Goal: Information Seeking & Learning: Learn about a topic

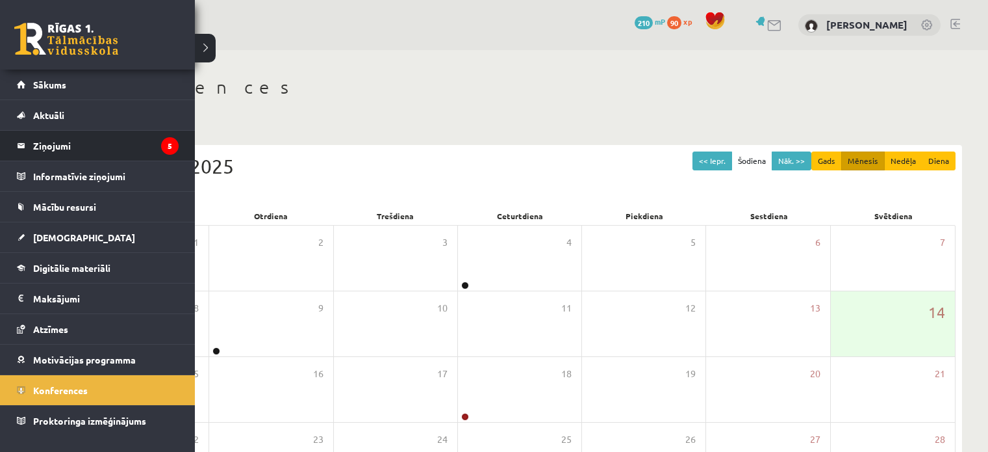
scroll to position [98, 0]
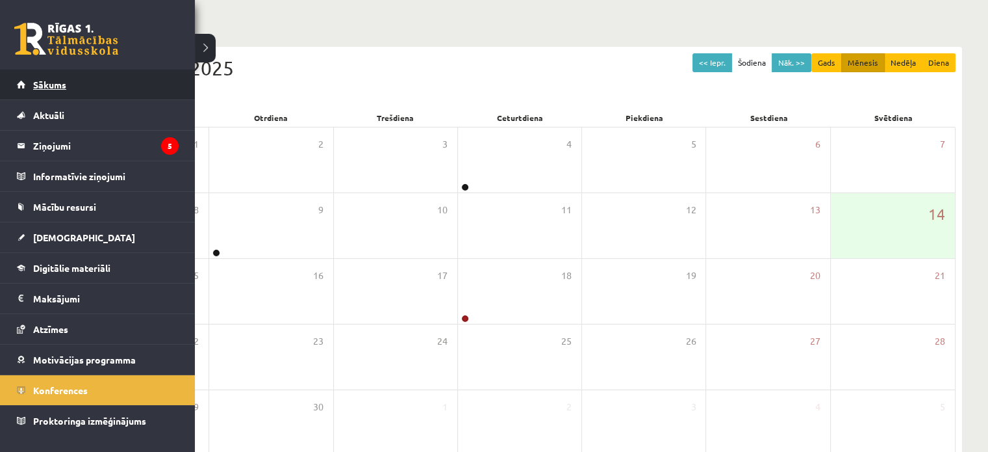
click at [44, 79] on span "Sākums" at bounding box center [49, 85] width 33 height 12
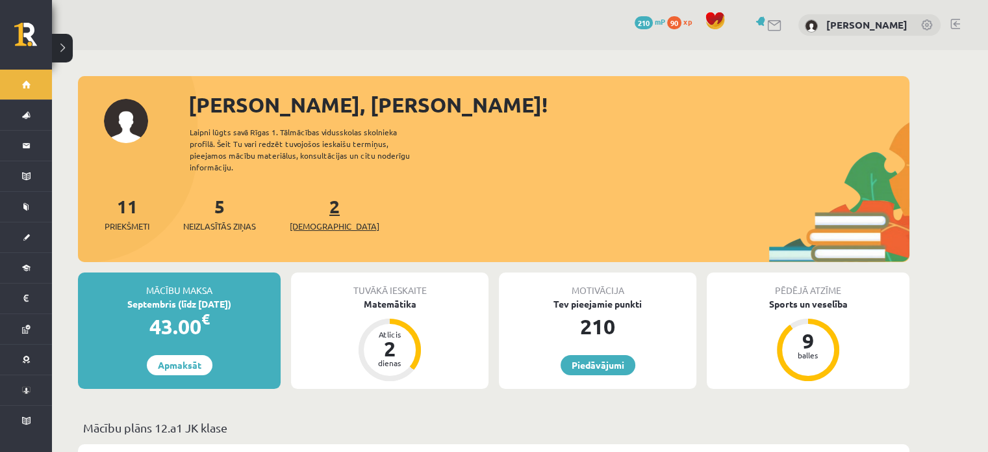
click at [313, 196] on link "2 Ieskaites" at bounding box center [335, 213] width 90 height 38
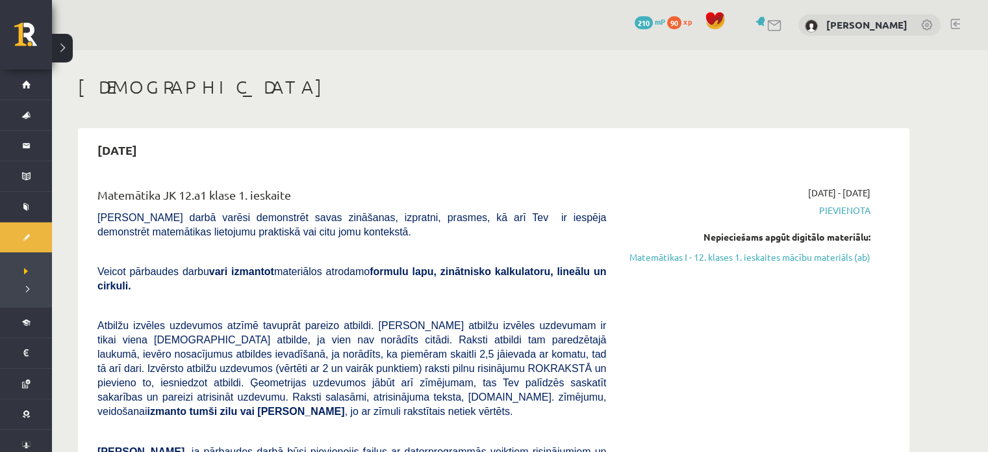
scroll to position [395, 0]
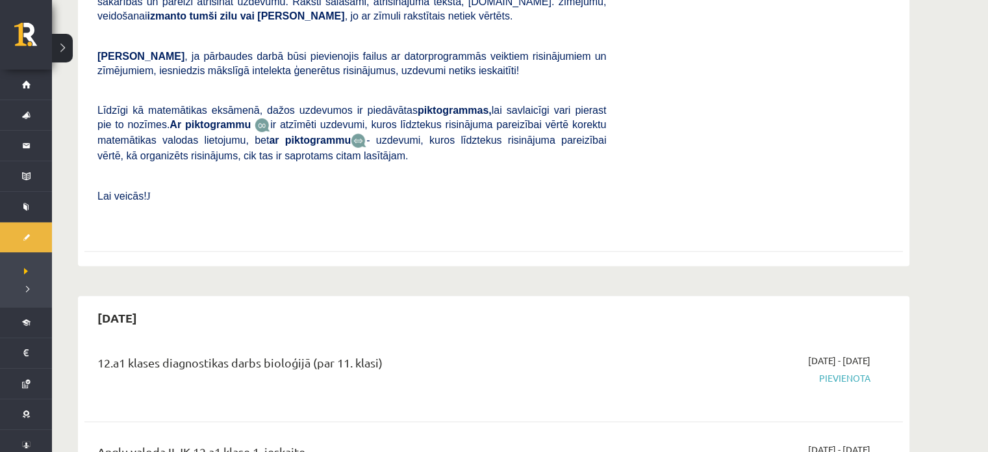
drag, startPoint x: 988, startPoint y: 35, endPoint x: 988, endPoint y: 25, distance: 10.4
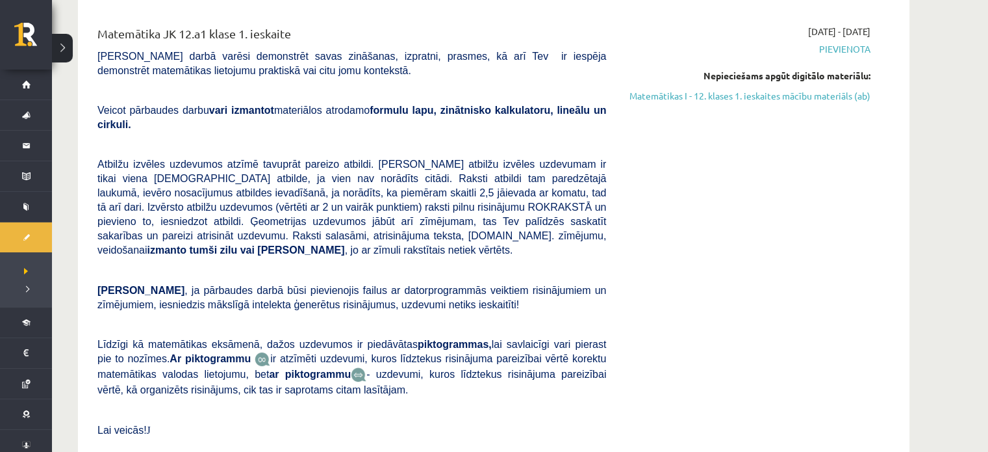
scroll to position [126, 0]
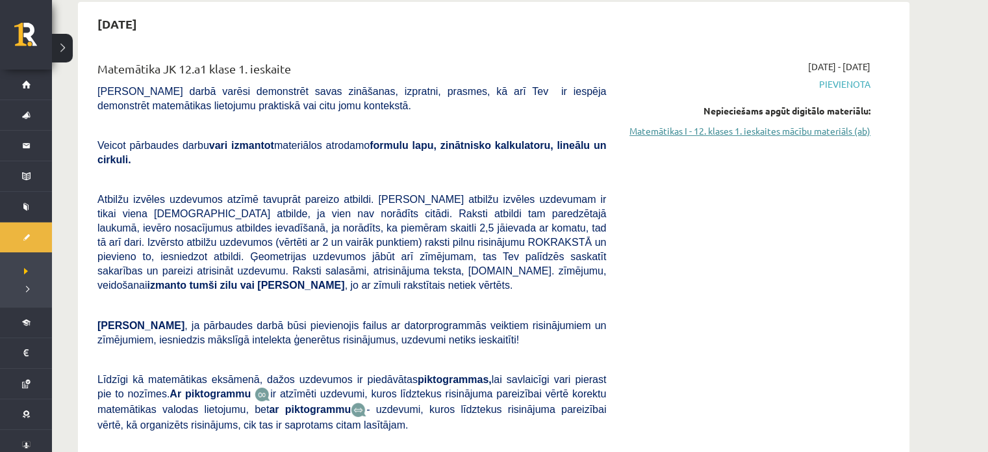
click at [805, 129] on link "Matemātikas I - 12. klases 1. ieskaites mācību materiāls (ab)" at bounding box center [748, 131] width 245 height 14
click at [736, 131] on link "Matemātikas I - 12. klases 1. ieskaites mācību materiāls (ab)" at bounding box center [748, 131] width 245 height 14
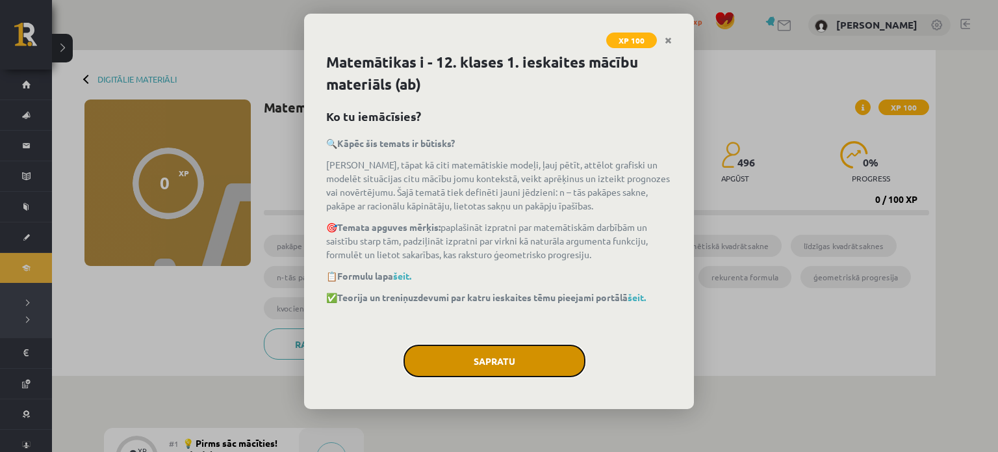
click at [507, 360] on button "Sapratu" at bounding box center [494, 360] width 182 height 32
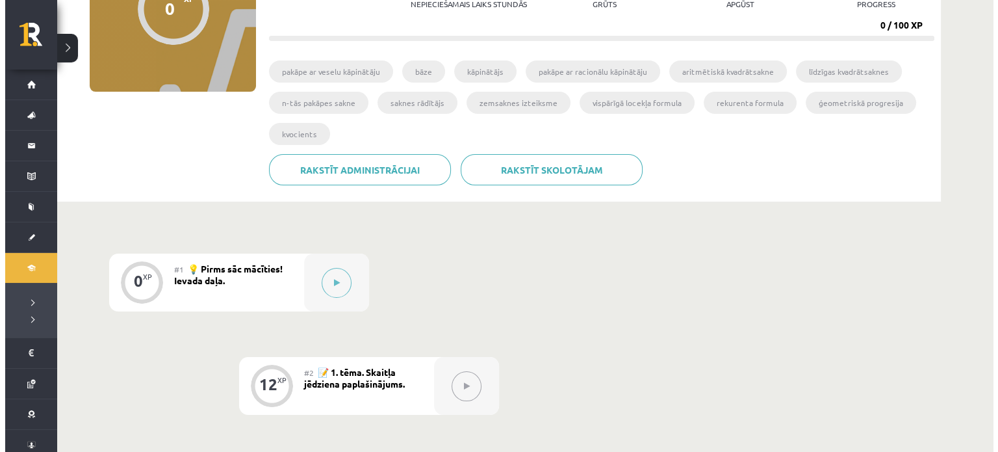
scroll to position [157, 0]
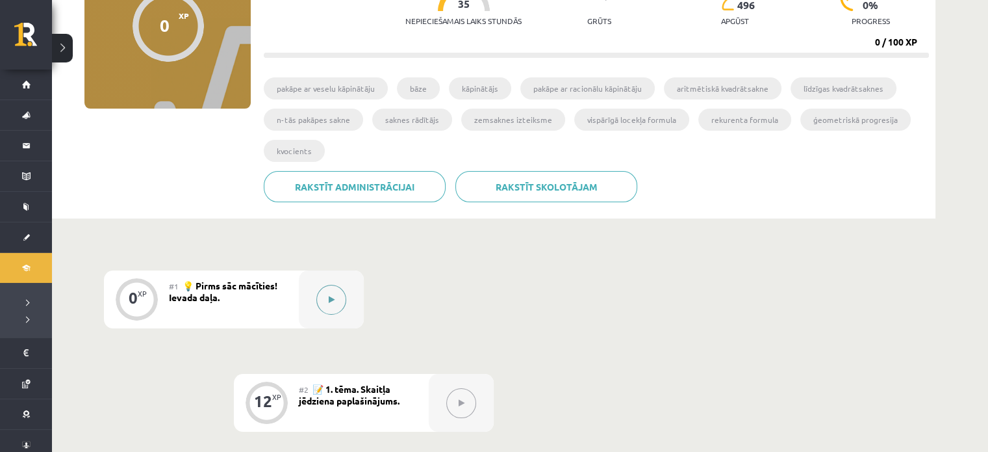
click at [333, 298] on icon at bounding box center [332, 300] width 6 height 8
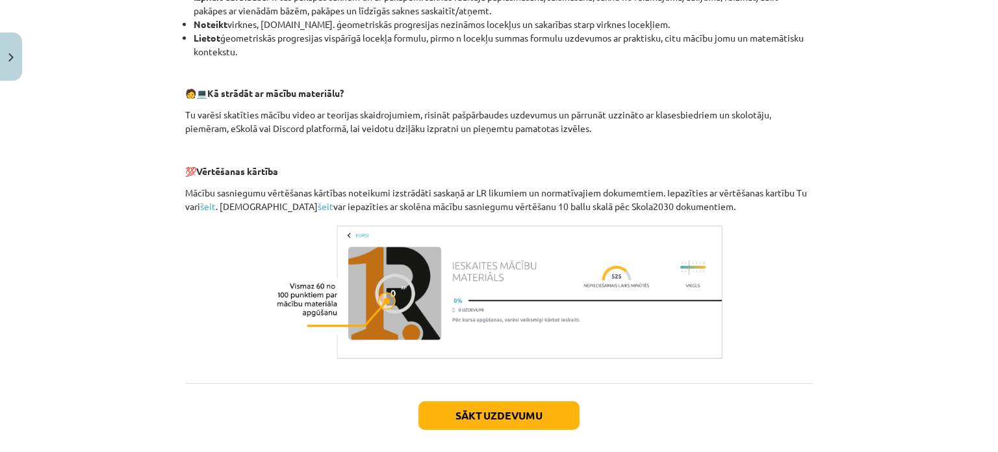
scroll to position [544, 0]
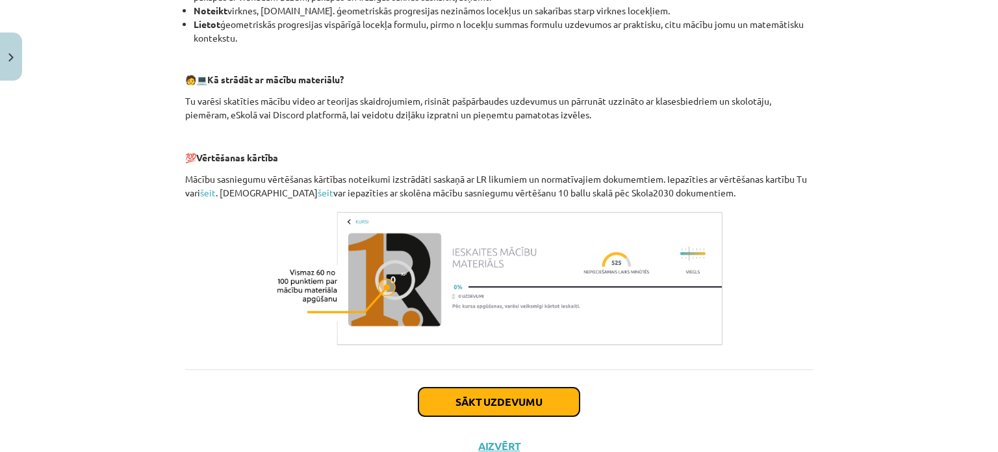
click at [563, 400] on button "Sākt uzdevumu" at bounding box center [498, 401] width 161 height 29
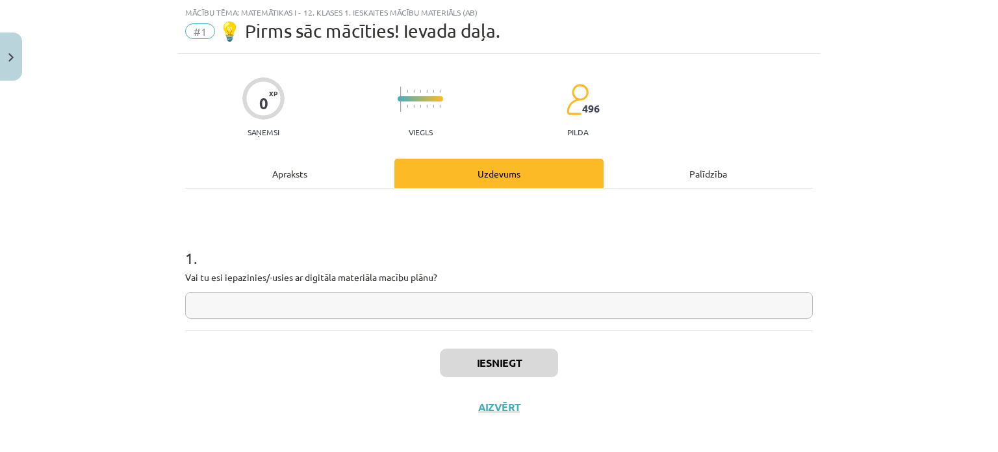
click at [297, 288] on div "1 . Vai tu esi iepazinies/-usies ar digitāla materiāla macību plānu?" at bounding box center [499, 272] width 628 height 92
click at [303, 309] on input "text" at bounding box center [499, 305] width 628 height 27
type input "**"
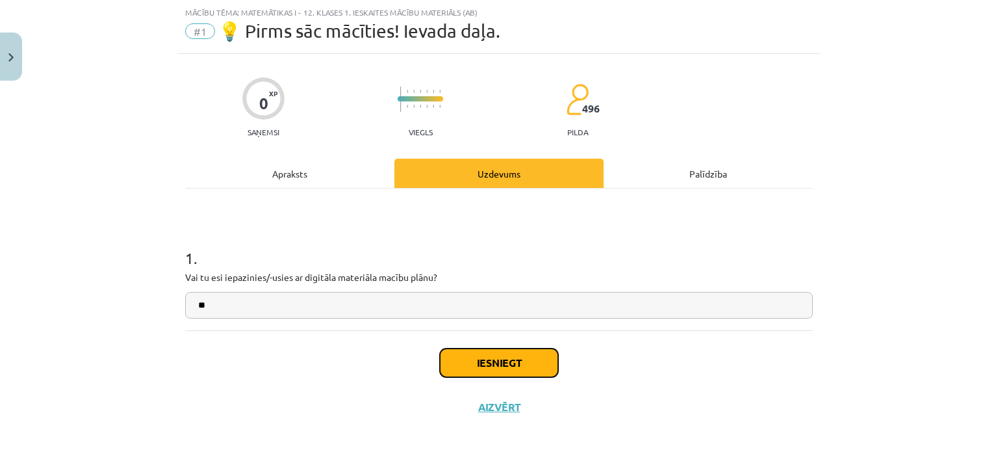
click at [452, 355] on button "Iesniegt" at bounding box center [499, 362] width 118 height 29
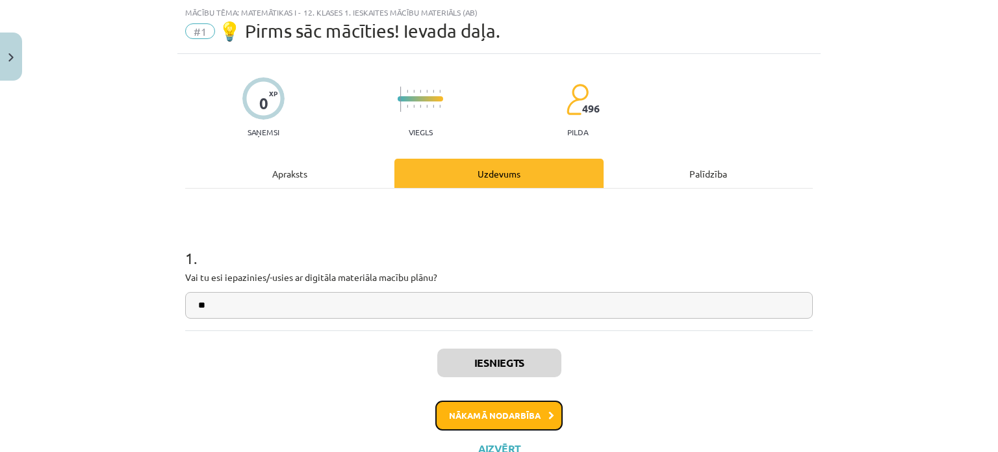
click at [526, 407] on button "Nākamā nodarbība" at bounding box center [498, 415] width 127 height 30
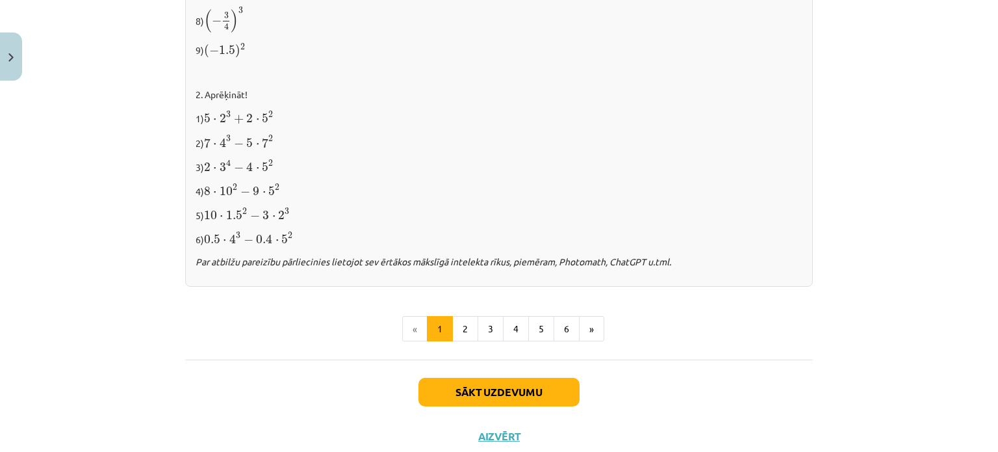
scroll to position [1393, 0]
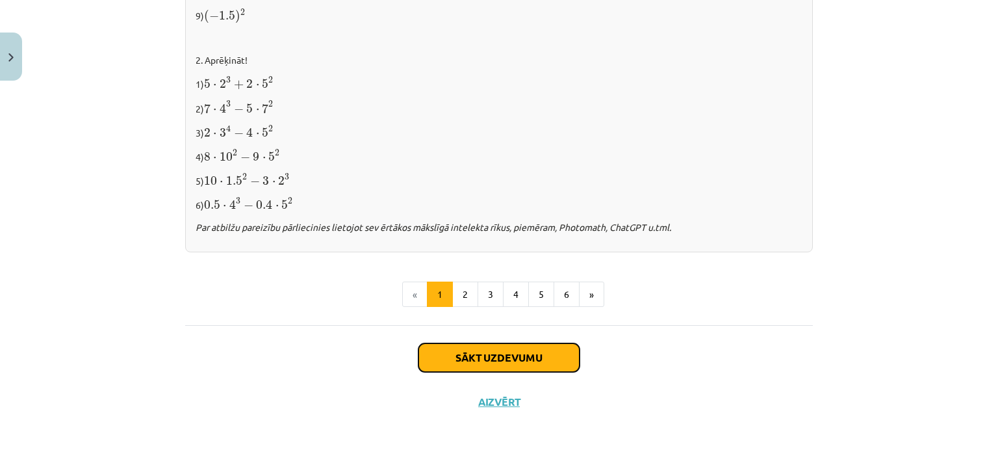
click at [500, 355] on button "Sākt uzdevumu" at bounding box center [498, 357] width 161 height 29
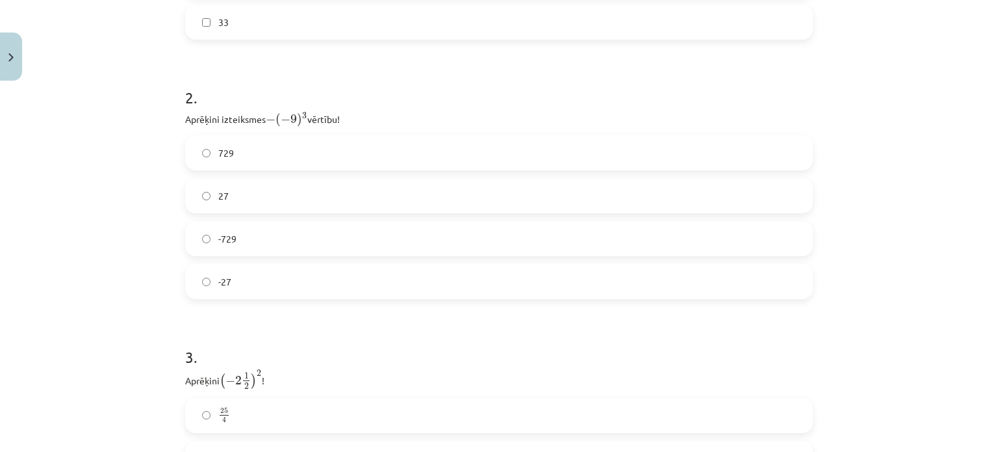
scroll to position [585, 0]
click at [689, 140] on label "729" at bounding box center [498, 145] width 625 height 32
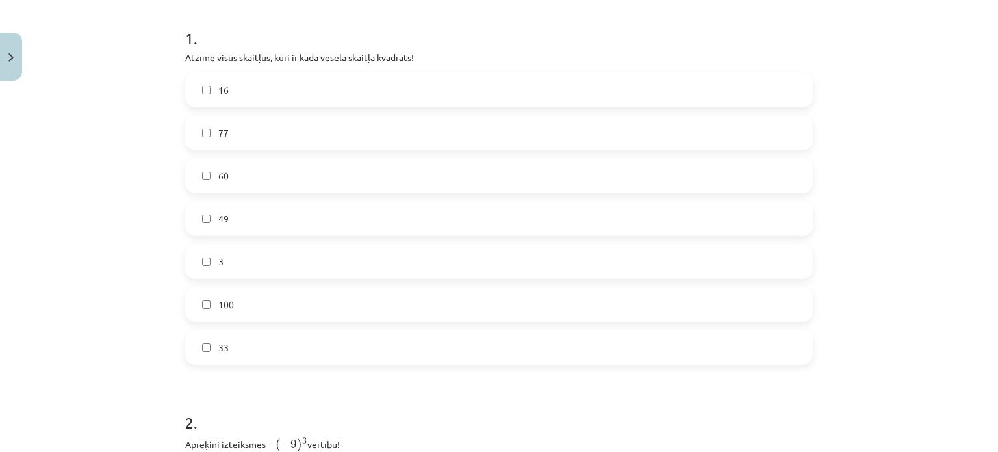
scroll to position [248, 0]
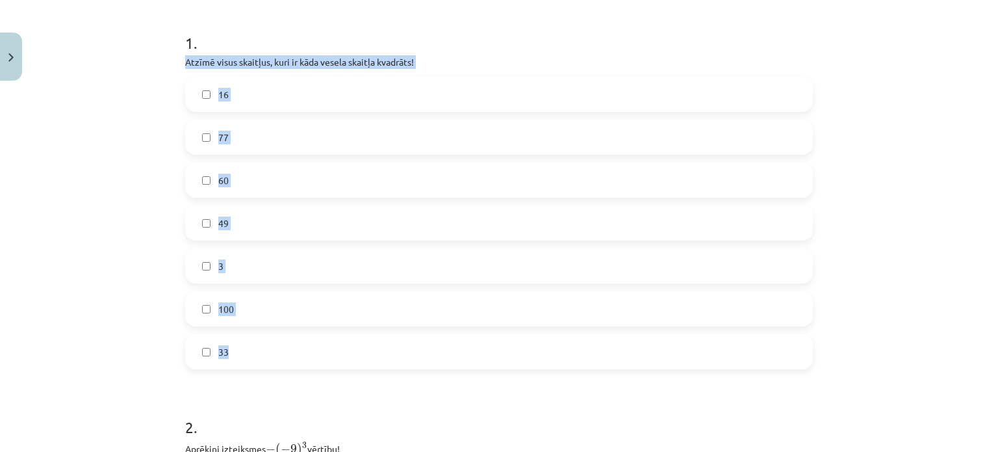
drag, startPoint x: 180, startPoint y: 58, endPoint x: 271, endPoint y: 339, distance: 295.1
click at [271, 339] on div "1 . Atzīmē visus skaitļus, kuri ir kāda vesela skaitļa kvadrāts! 16 77 60 49 3 …" at bounding box center [499, 190] width 628 height 358
copy div "Atzīmē visus skaitļus, kuri ir kāda vesela skaitļa kvadrāts! 16 77 60 49 3 100 …"
click at [237, 97] on label "16" at bounding box center [498, 94] width 625 height 32
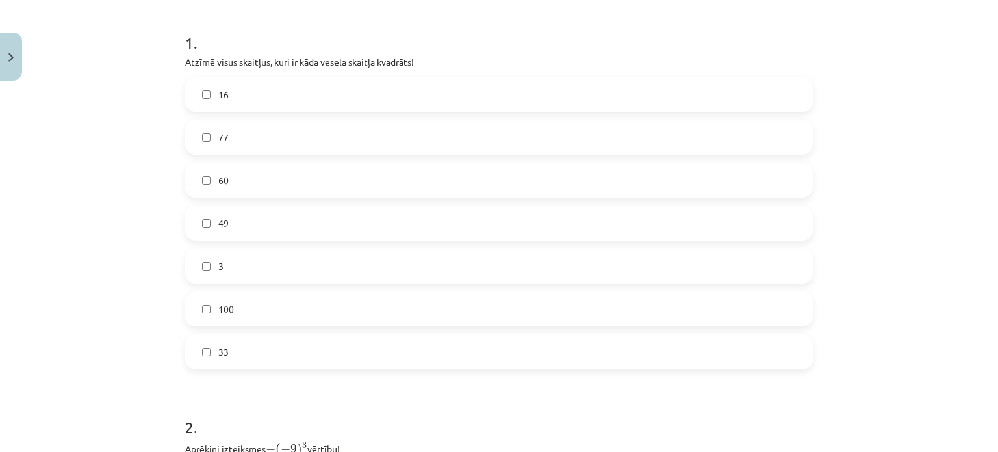
click at [237, 216] on label "49" at bounding box center [498, 223] width 625 height 32
click at [242, 305] on label "100" at bounding box center [498, 308] width 625 height 32
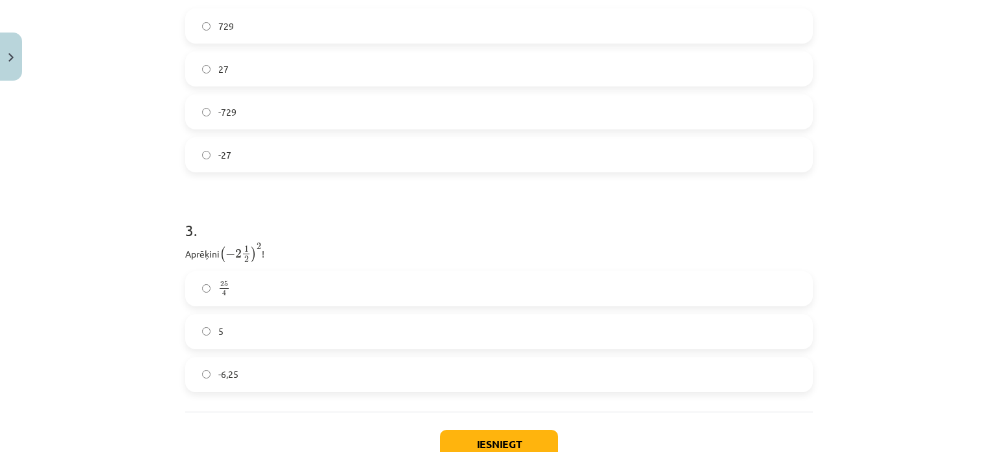
scroll to position [729, 0]
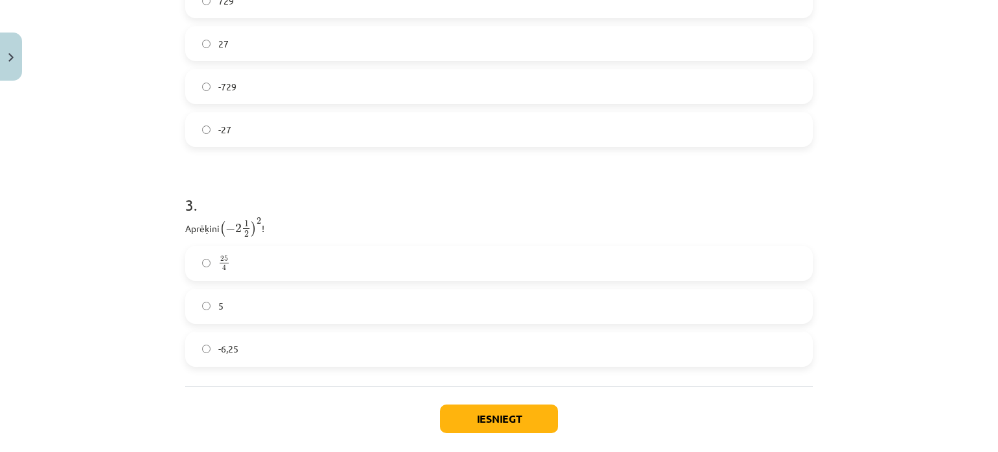
click at [548, 275] on label "25 4 25 4" at bounding box center [498, 263] width 625 height 32
click at [486, 416] on button "Iesniegt" at bounding box center [499, 418] width 118 height 29
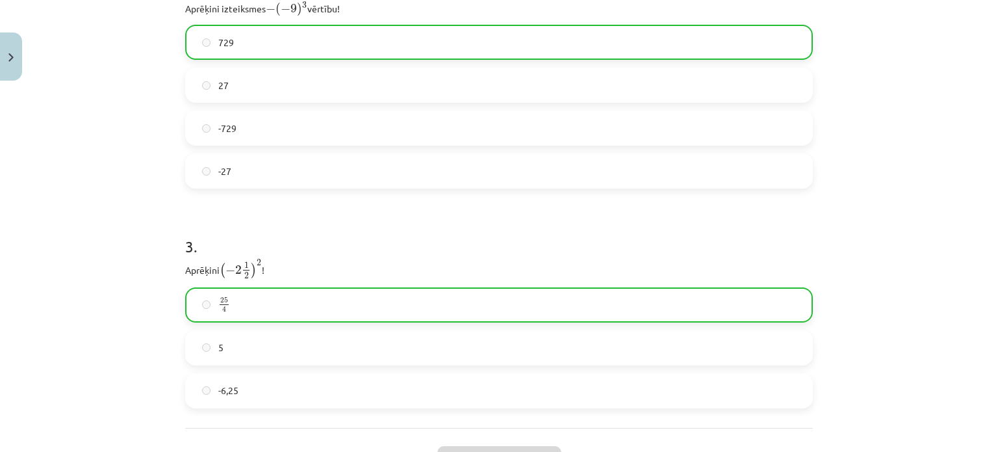
scroll to position [834, 0]
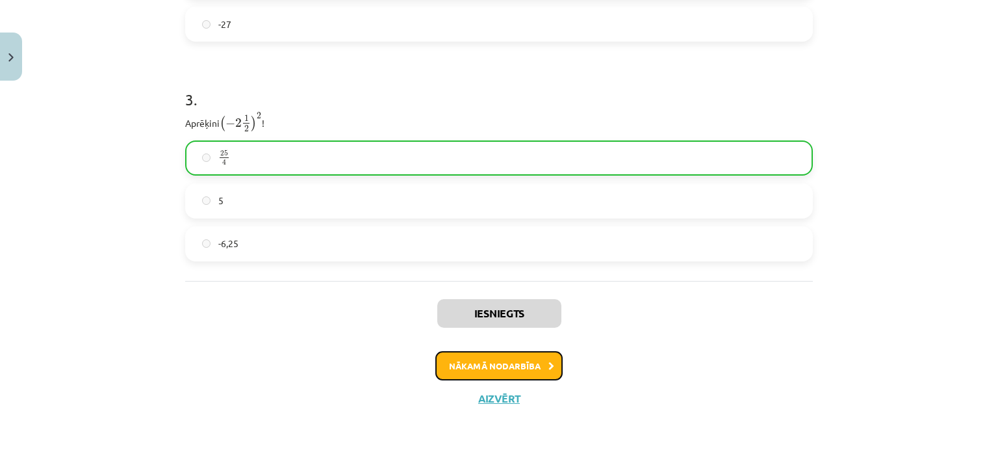
click at [535, 355] on button "Nākamā nodarbība" at bounding box center [498, 366] width 127 height 30
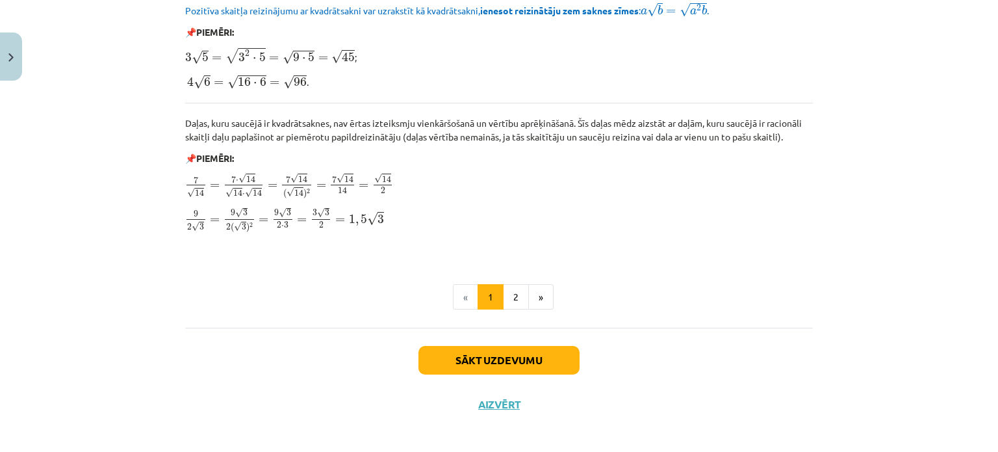
scroll to position [1582, 0]
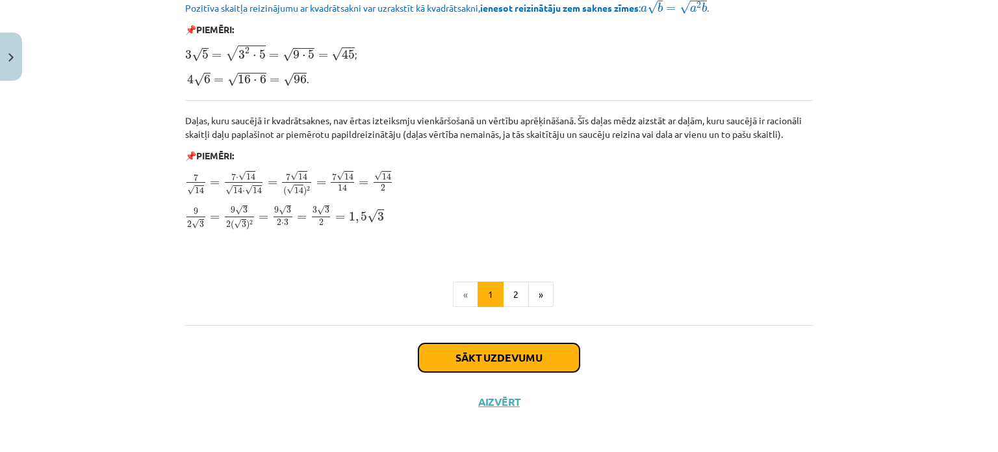
click at [534, 352] on button "Sākt uzdevumu" at bounding box center [498, 357] width 161 height 29
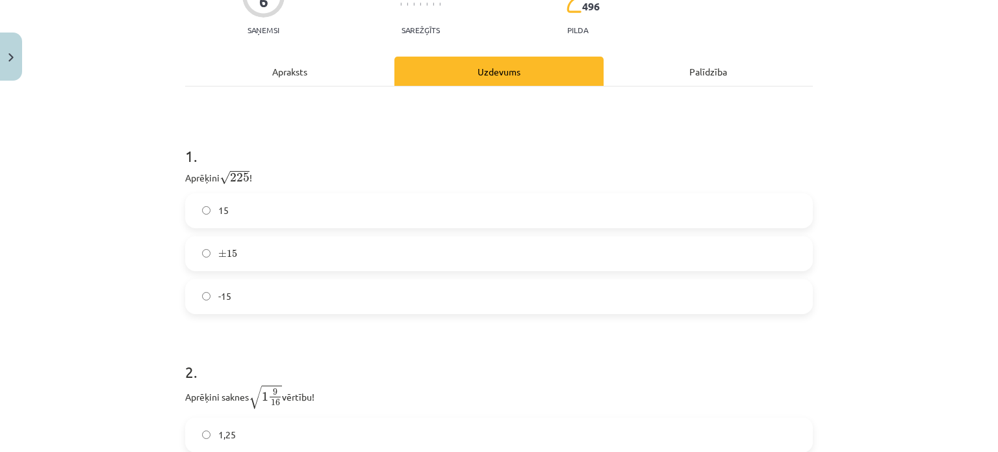
scroll to position [156, 0]
click at [739, 249] on label "± 15 ± 15" at bounding box center [498, 253] width 625 height 32
drag, startPoint x: 177, startPoint y: 172, endPoint x: 269, endPoint y: 316, distance: 171.2
click at [269, 316] on div "6 XP Saņemsi Sarežģīts 496 pilda Apraksts Uzdevums Palīdzība 1 . Aprēķini √ 225…" at bounding box center [498, 281] width 643 height 661
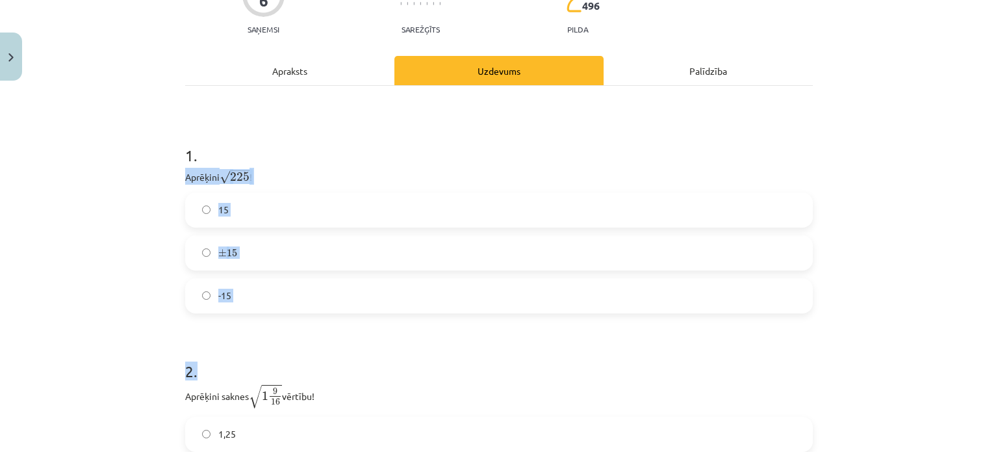
click at [228, 183] on span "√ 225 225" at bounding box center [235, 177] width 30 height 16
drag, startPoint x: 179, startPoint y: 170, endPoint x: 270, endPoint y: 277, distance: 141.1
click at [270, 277] on div "6 XP Saņemsi Sarežģīts 496 pilda Apraksts Uzdevums Palīdzība 1 . Aprēķini √ 225…" at bounding box center [498, 281] width 643 height 661
click at [230, 175] on span "225" at bounding box center [239, 176] width 19 height 9
drag, startPoint x: 251, startPoint y: 173, endPoint x: 176, endPoint y: 160, distance: 75.8
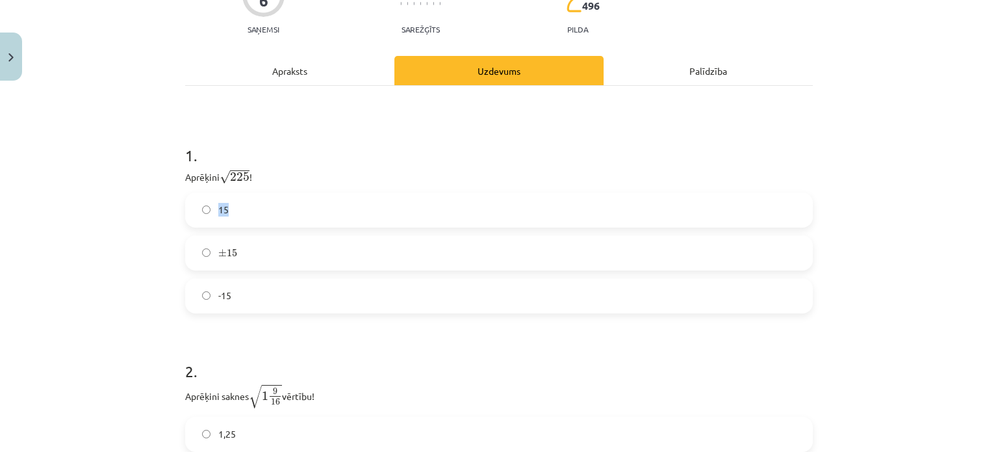
click at [177, 160] on div "6 XP Saņemsi Sarežģīts 496 pilda Apraksts Uzdevums Palīdzība 1 . Aprēķini √ 225…" at bounding box center [498, 281] width 643 height 661
click at [177, 176] on div "6 XP Saņemsi Sarežģīts 496 pilda Apraksts Uzdevums Palīdzība 1 . Aprēķini √ 225…" at bounding box center [498, 281] width 643 height 661
drag, startPoint x: 182, startPoint y: 173, endPoint x: 262, endPoint y: 276, distance: 130.6
click at [262, 276] on div "1 . Aprēķini √ 225 225 ! 15 ± 15 ± 15 -15" at bounding box center [499, 218] width 628 height 190
click at [190, 168] on p "Aprēķini √ 225 225 !" at bounding box center [499, 176] width 628 height 17
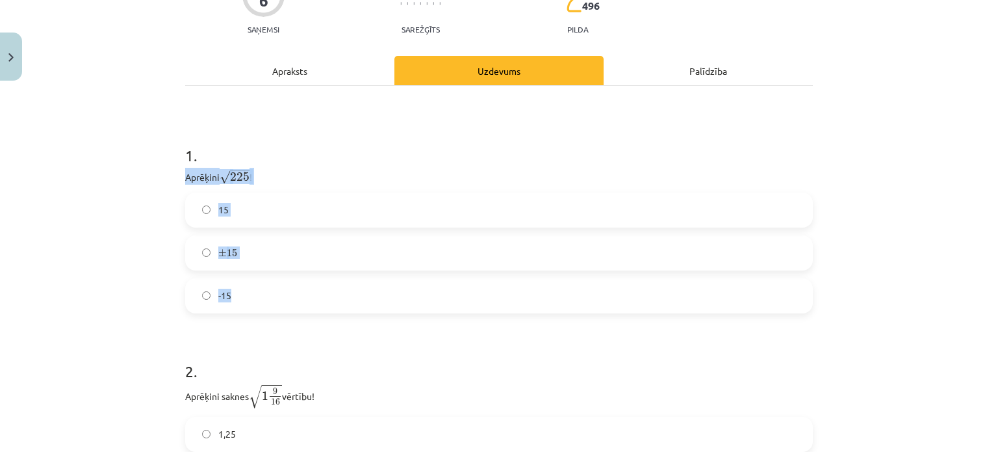
drag, startPoint x: 182, startPoint y: 171, endPoint x: 259, endPoint y: 284, distance: 137.0
click at [259, 284] on div "1 . Aprēķini √ 225 225 ! 15 ± 15 ± 15 -15" at bounding box center [499, 218] width 628 height 190
click at [190, 173] on p "Aprēķini √ 225 225 !" at bounding box center [499, 176] width 628 height 17
drag, startPoint x: 188, startPoint y: 174, endPoint x: 336, endPoint y: 210, distance: 152.4
click at [336, 210] on div "1 . Aprēķini √ 225 225 ! 15 ± 15 ± 15 -15" at bounding box center [499, 218] width 628 height 190
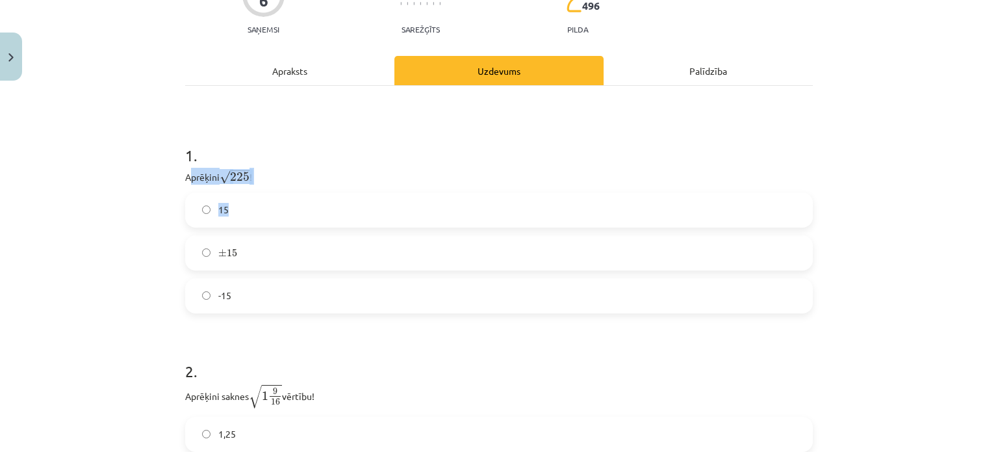
click at [194, 175] on p "Aprēķini √ 225 225 !" at bounding box center [499, 176] width 628 height 17
click at [261, 171] on p "Aprēķini √ 225 225 !" at bounding box center [499, 176] width 628 height 17
drag, startPoint x: 261, startPoint y: 171, endPoint x: 255, endPoint y: 109, distance: 62.6
click at [255, 109] on div "1 . Aprēķini √ 225 225 ! 15 ± 15 ± 15 -15 2 . Aprēķini saknes √ 1 9 16 1 9 16 v…" at bounding box center [499, 300] width 628 height 428
drag, startPoint x: 180, startPoint y: 173, endPoint x: 251, endPoint y: 284, distance: 131.6
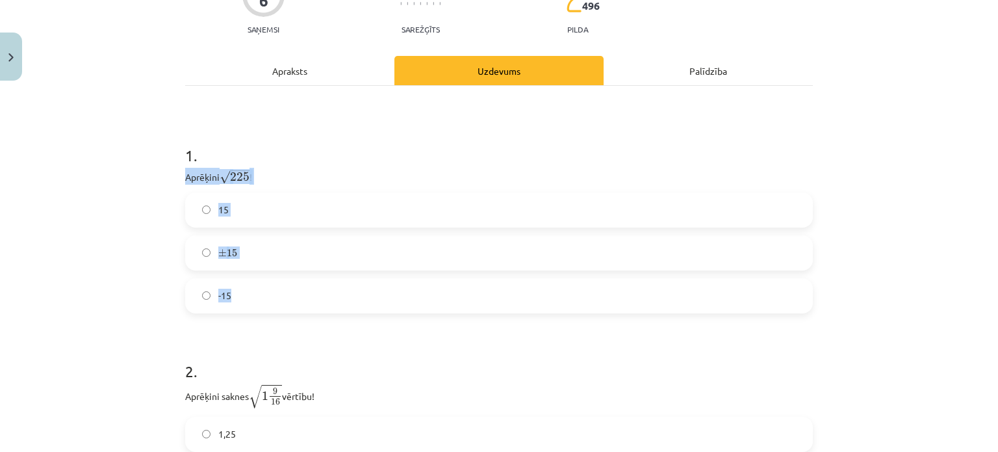
click at [251, 284] on div "1 . Aprēķini √ 225 225 ! 15 ± 15 ± 15 -15" at bounding box center [499, 218] width 628 height 190
click at [221, 297] on span "-15" at bounding box center [224, 295] width 13 height 14
drag, startPoint x: 229, startPoint y: 293, endPoint x: 177, endPoint y: 171, distance: 132.7
click at [177, 171] on div "6 XP Saņemsi Sarežģīts 496 pilda Apraksts Uzdevums Palīdzība 1 . Aprēķini √ 225…" at bounding box center [498, 281] width 643 height 661
drag, startPoint x: 182, startPoint y: 381, endPoint x: 237, endPoint y: 400, distance: 58.1
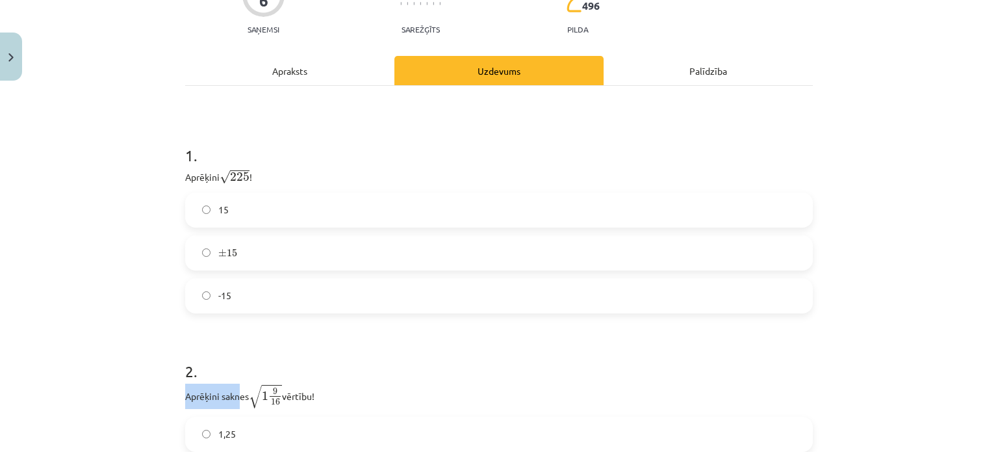
click at [237, 400] on p "Aprēķini saknes √ 1 9 16 1 9 16 vērtību!" at bounding box center [499, 395] width 628 height 25
click at [214, 397] on p "Aprēķini saknes √ 1 9 16 1 9 16 vērtību!" at bounding box center [499, 395] width 628 height 25
click at [211, 385] on p "Aprēķini saknes √ 1 9 16 1 9 16 vērtību!" at bounding box center [499, 395] width 628 height 25
click at [309, 205] on label "15" at bounding box center [498, 210] width 625 height 32
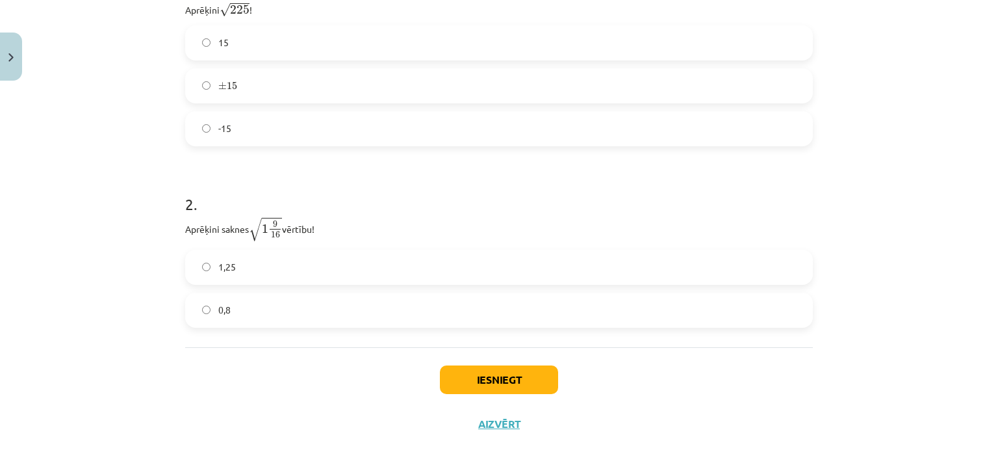
scroll to position [325, 0]
click at [800, 262] on label "1,25" at bounding box center [498, 265] width 625 height 32
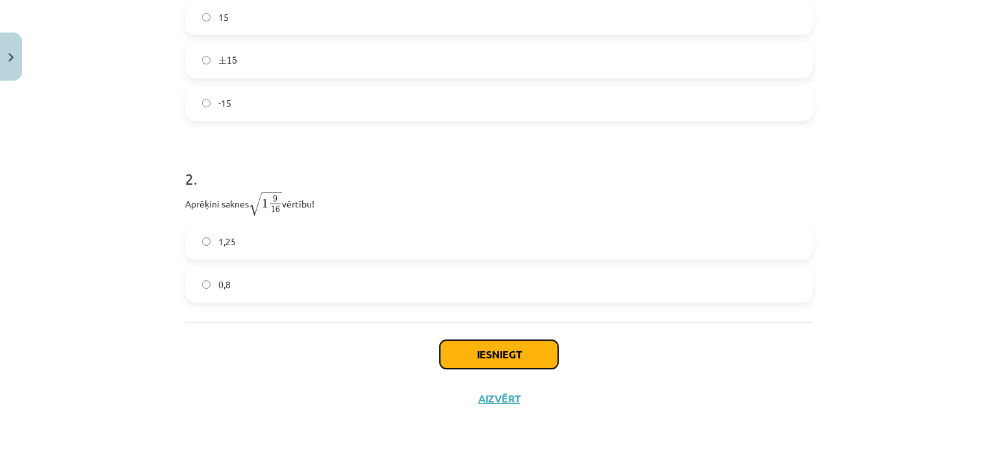
click at [487, 346] on button "Iesniegt" at bounding box center [499, 354] width 118 height 29
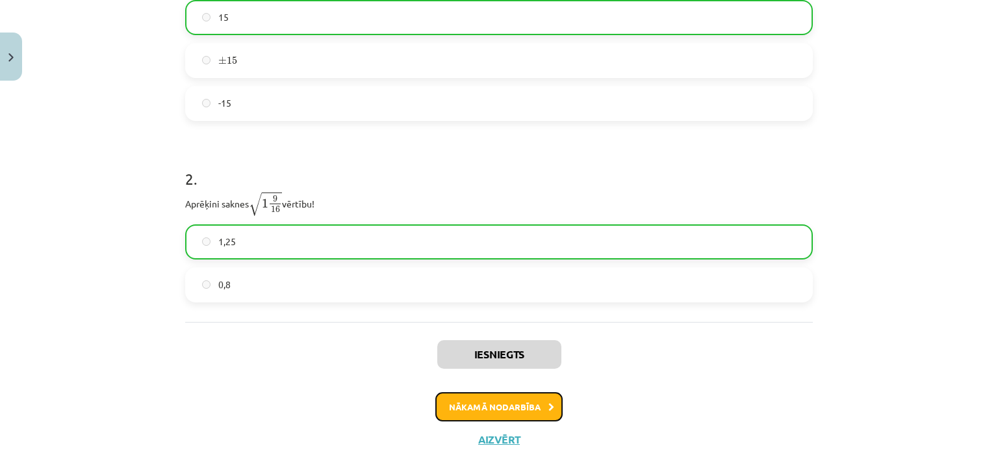
click at [505, 402] on button "Nākamā nodarbība" at bounding box center [498, 407] width 127 height 30
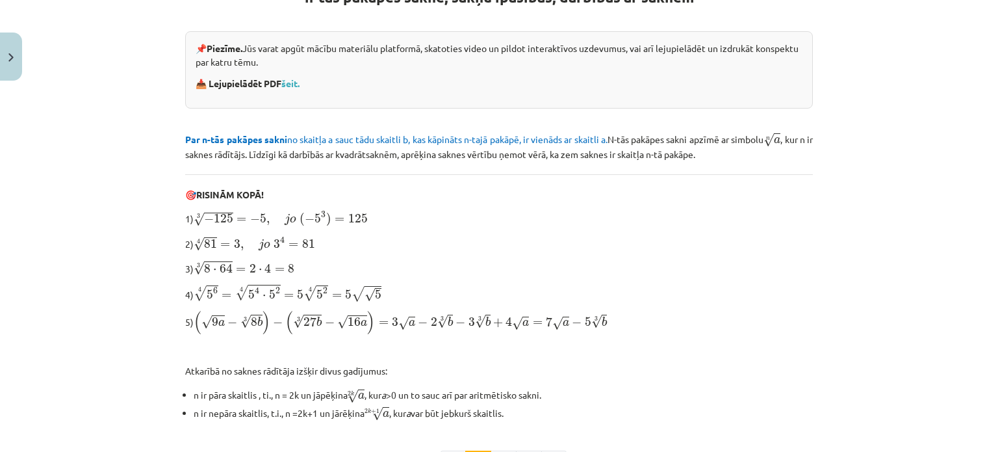
scroll to position [437, 0]
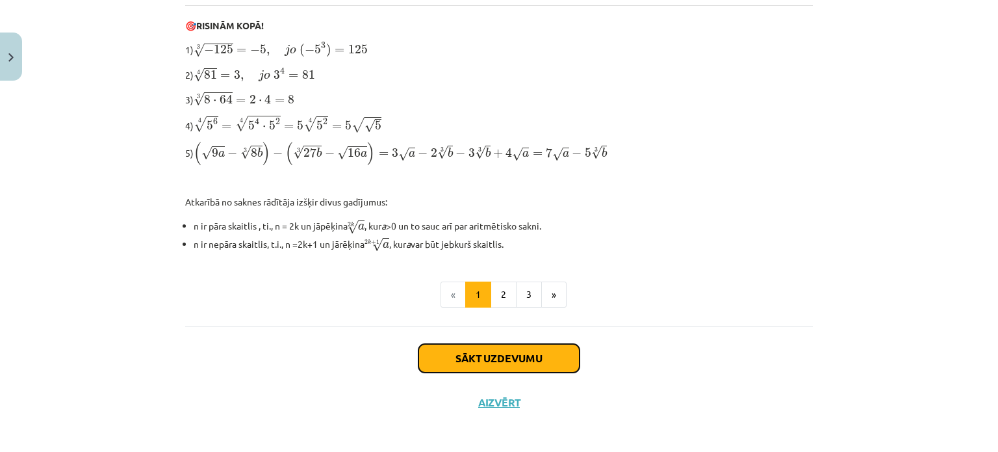
click at [517, 348] on button "Sākt uzdevumu" at bounding box center [498, 358] width 161 height 29
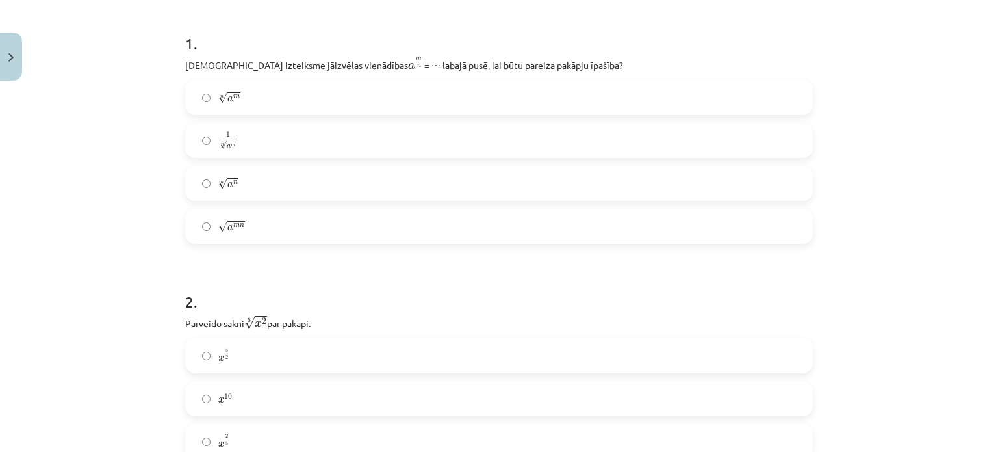
scroll to position [214, 0]
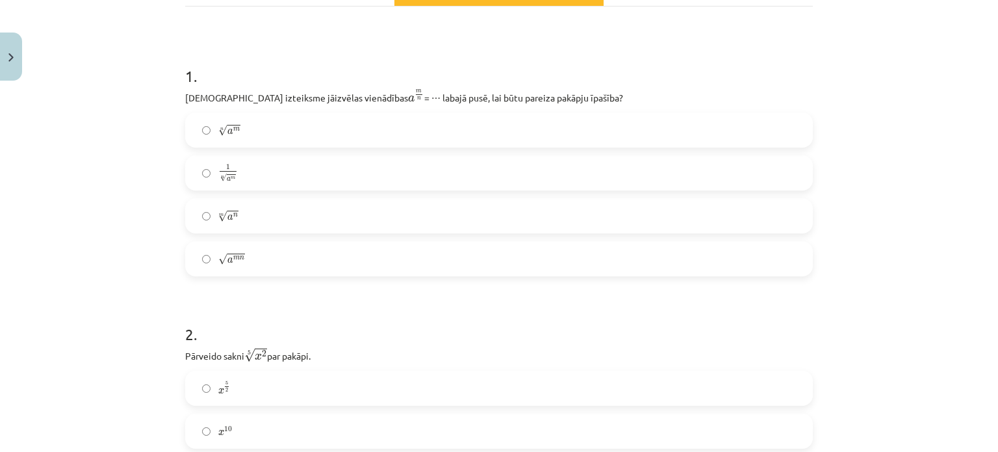
click at [242, 211] on label "m √ a n a n m" at bounding box center [498, 215] width 625 height 32
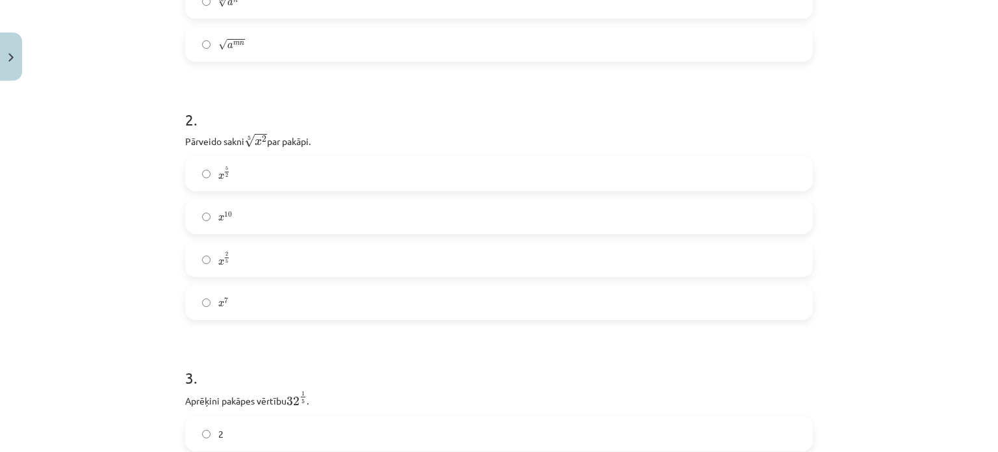
scroll to position [442, 0]
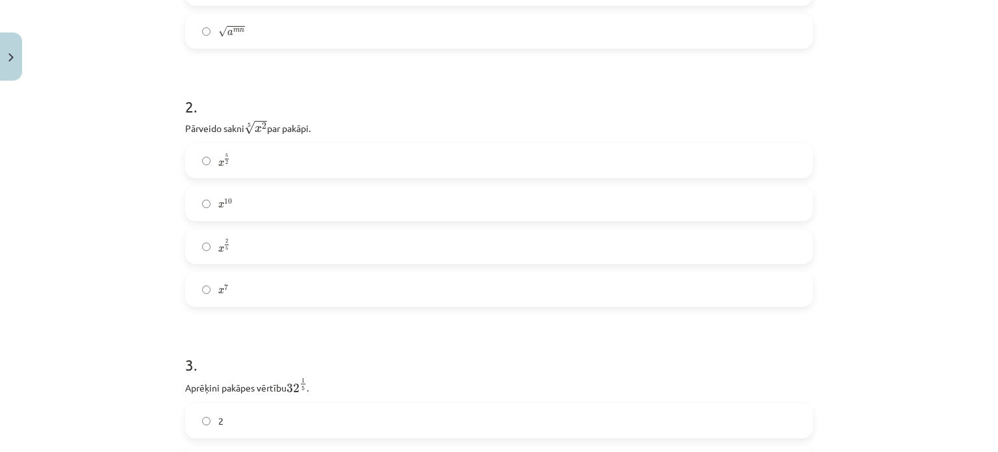
click at [235, 251] on label "x 2 5 x 2 5" at bounding box center [498, 246] width 625 height 32
click at [365, 233] on label "x 2 5 x 2 5" at bounding box center [498, 246] width 625 height 32
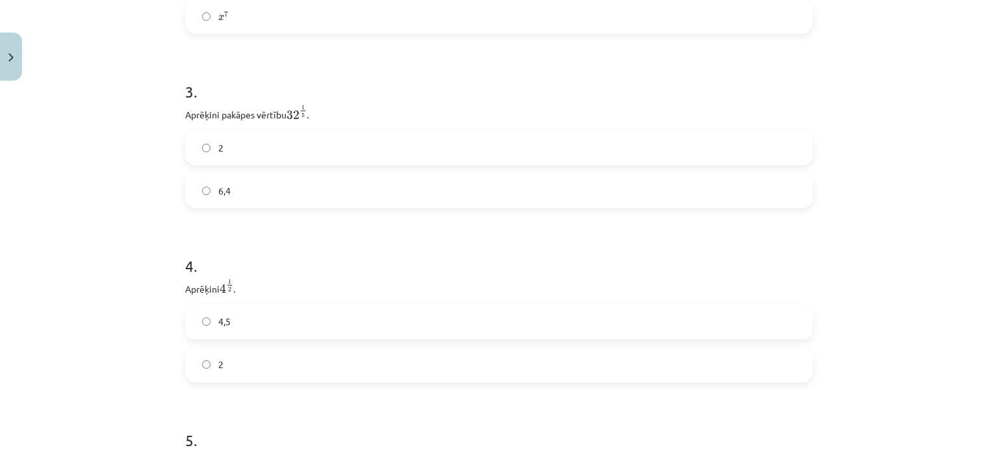
click at [595, 136] on label "2" at bounding box center [498, 147] width 625 height 32
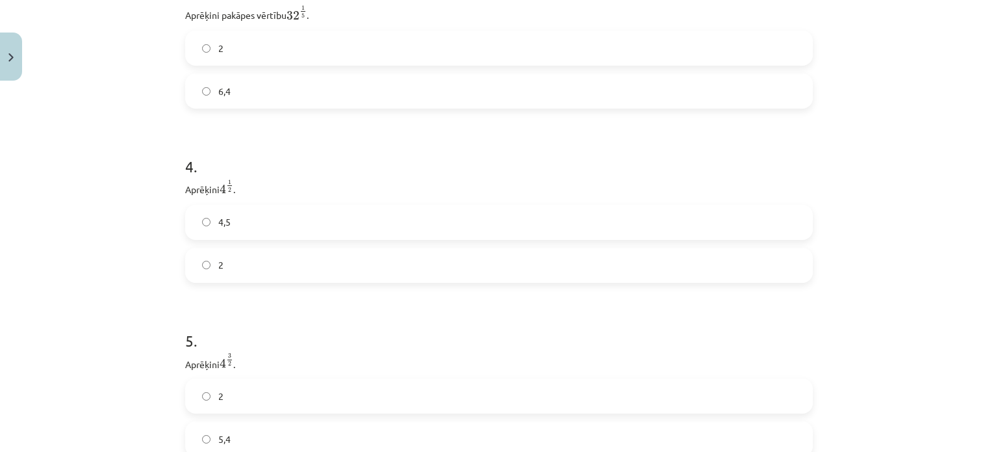
scroll to position [819, 0]
click at [496, 264] on label "2" at bounding box center [498, 260] width 625 height 32
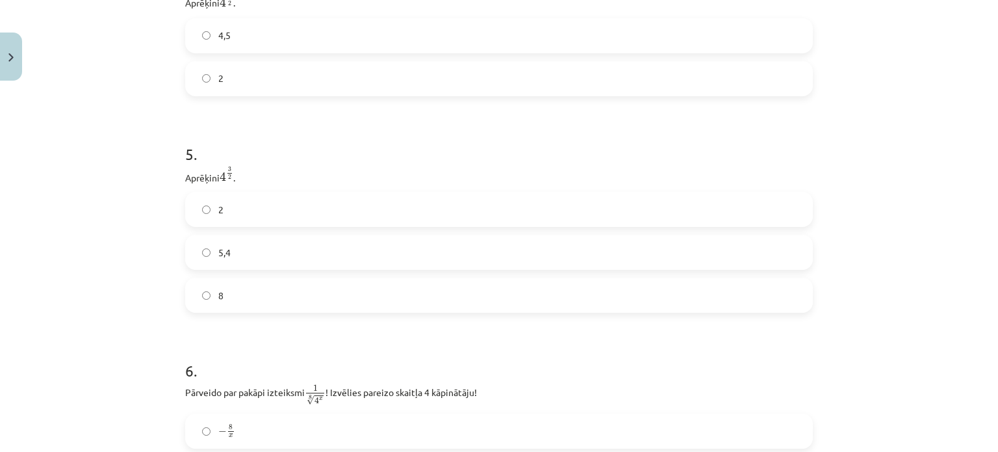
scroll to position [1004, 0]
click at [676, 288] on label "8" at bounding box center [498, 291] width 625 height 32
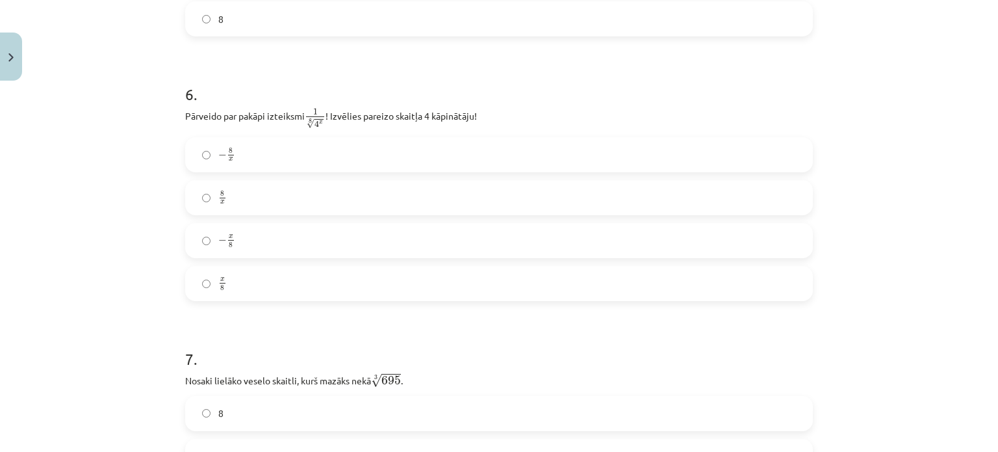
scroll to position [1285, 0]
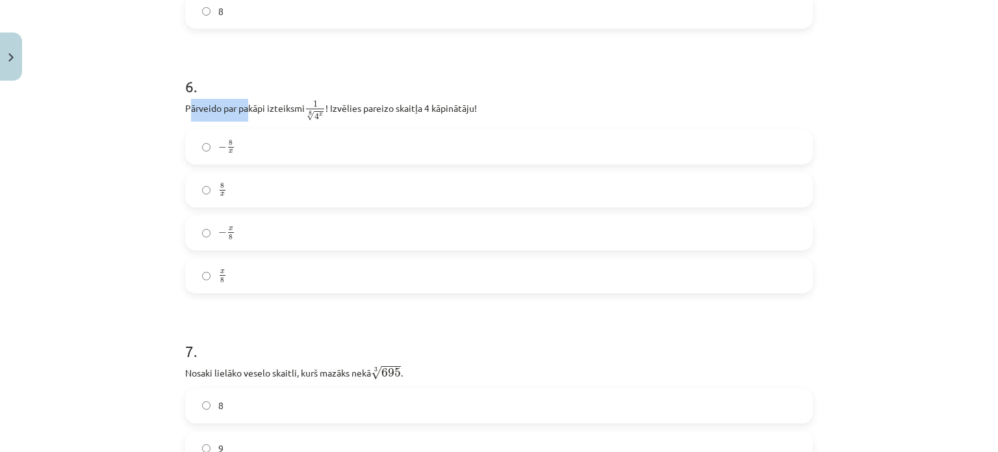
drag, startPoint x: 184, startPoint y: 110, endPoint x: 244, endPoint y: 115, distance: 59.9
click at [244, 115] on p "Pārveido par pakāpi izteiksmi 1 8 √ 4 x 1 4 x 8 ! Izvēlies pareizo skaitļa 4 kā…" at bounding box center [499, 110] width 628 height 23
drag, startPoint x: 223, startPoint y: 103, endPoint x: 237, endPoint y: 76, distance: 30.5
click at [237, 76] on h1 "6 ." at bounding box center [499, 75] width 628 height 40
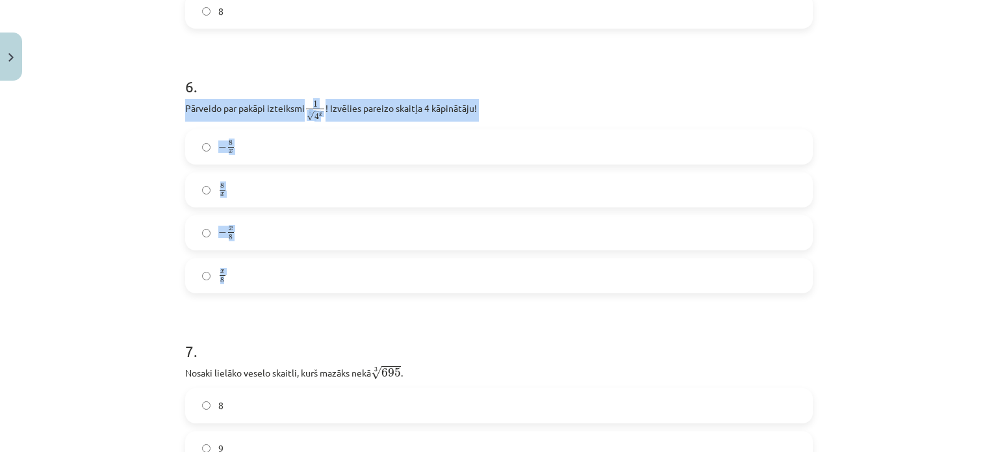
drag, startPoint x: 179, startPoint y: 106, endPoint x: 261, endPoint y: 283, distance: 194.8
click at [261, 283] on div "52 XP Saņemsi Sarežģīts 496 pilda Apraksts Uzdevums Palīdzība 1 . Kura izteiksm…" at bounding box center [498, 432] width 643 height 3261
copy div "Pārveido par pakāpi izteiksmi 1 8 √ 4 x 1 4 x 8 ! Izvēlies pareizo skaitļa 4 kā…"
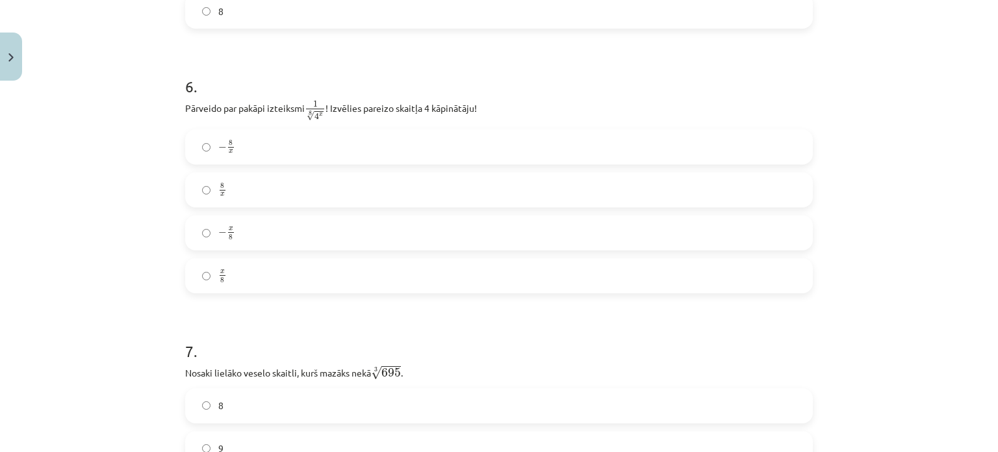
click at [381, 69] on h1 "6 ." at bounding box center [499, 75] width 628 height 40
click at [233, 277] on label "x 8 x 8" at bounding box center [498, 275] width 625 height 32
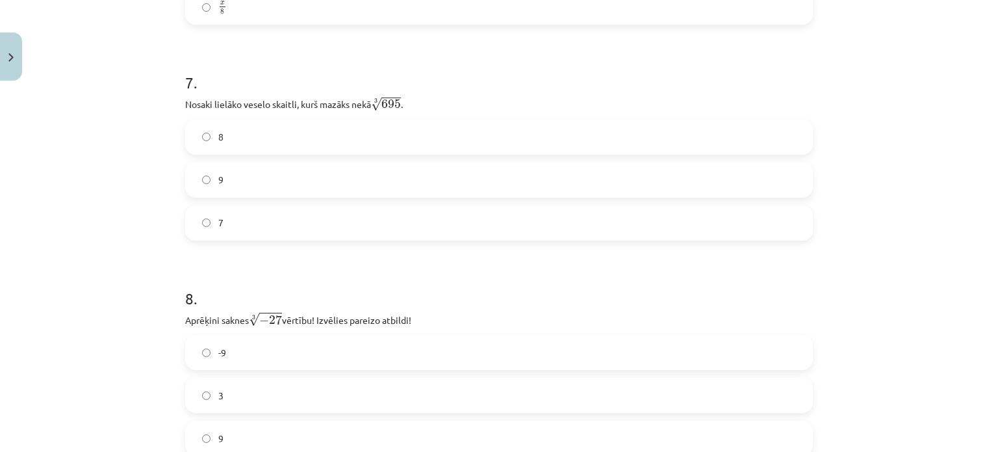
scroll to position [1549, 0]
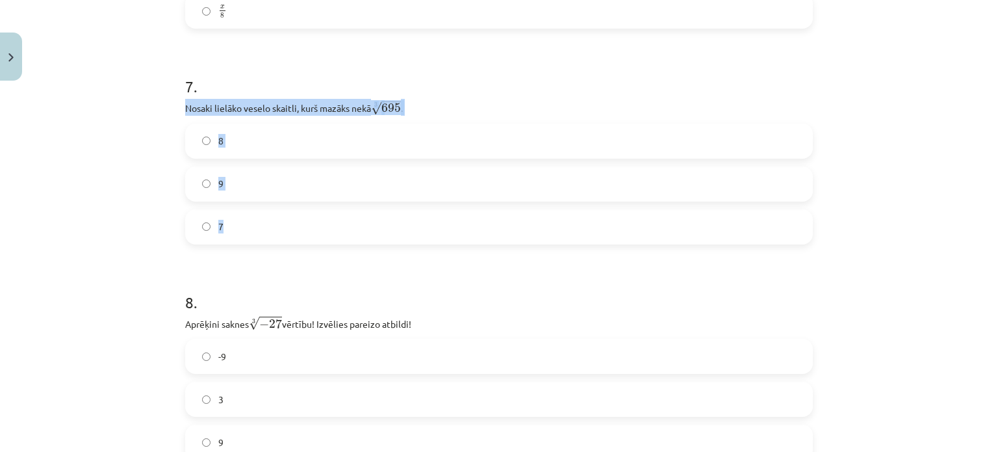
drag, startPoint x: 182, startPoint y: 110, endPoint x: 239, endPoint y: 240, distance: 142.0
click at [239, 240] on div "7 . Nosaki lielāko veselo skaitli, kurš mazāks nekā 3 √ 695 695 3 . 8 9 7" at bounding box center [499, 150] width 628 height 190
click at [229, 111] on p "Nosaki lielāko veselo skaitli, kurš mazāks nekā 3 √ 695 695 3 ." at bounding box center [499, 107] width 628 height 17
drag, startPoint x: 177, startPoint y: 108, endPoint x: 233, endPoint y: 237, distance: 140.5
click at [233, 237] on div "52 XP Saņemsi Sarežģīts 496 pilda Apraksts Uzdevums Palīdzība 1 . Kura izteiksm…" at bounding box center [498, 167] width 643 height 3261
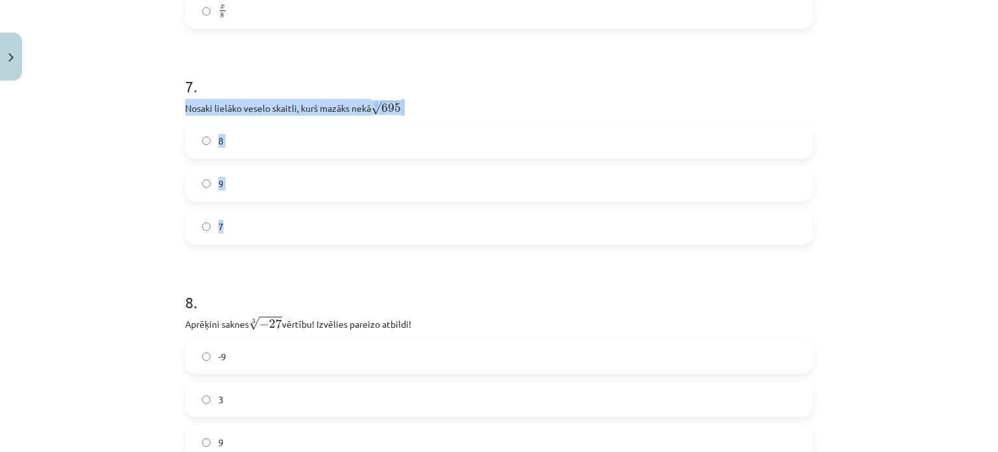
click at [199, 110] on p "Nosaki lielāko veselo skaitli, kurš mazāks nekā 3 √ 695 695 3 ." at bounding box center [499, 107] width 628 height 17
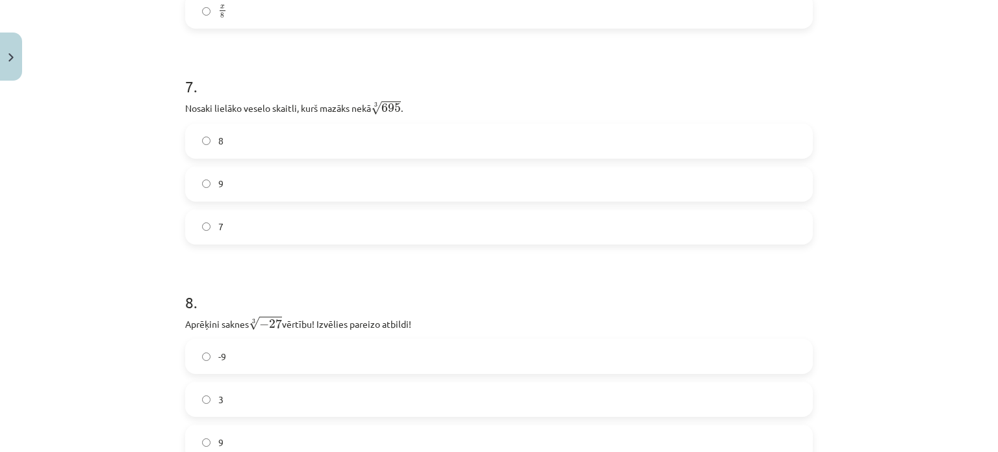
click at [393, 109] on span "695" at bounding box center [390, 107] width 19 height 9
click at [262, 130] on label "8" at bounding box center [498, 141] width 625 height 32
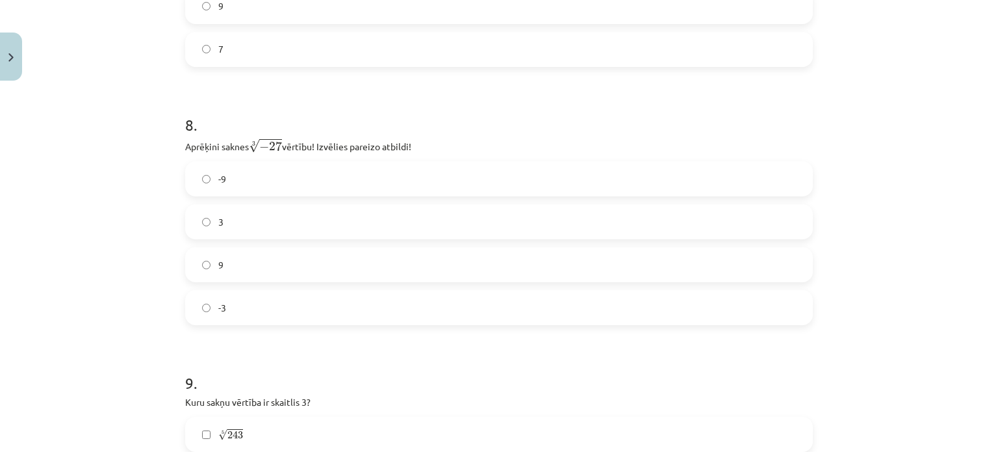
scroll to position [1731, 0]
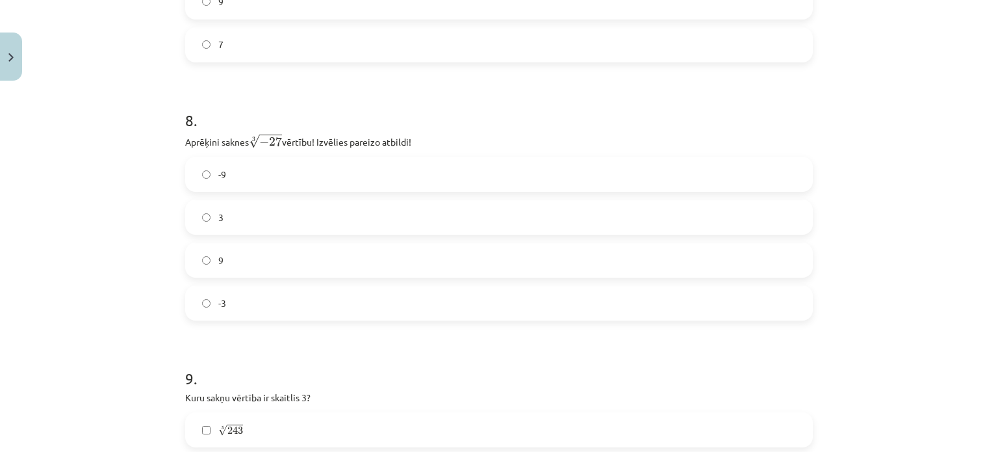
click at [678, 313] on label "-3" at bounding box center [498, 303] width 625 height 32
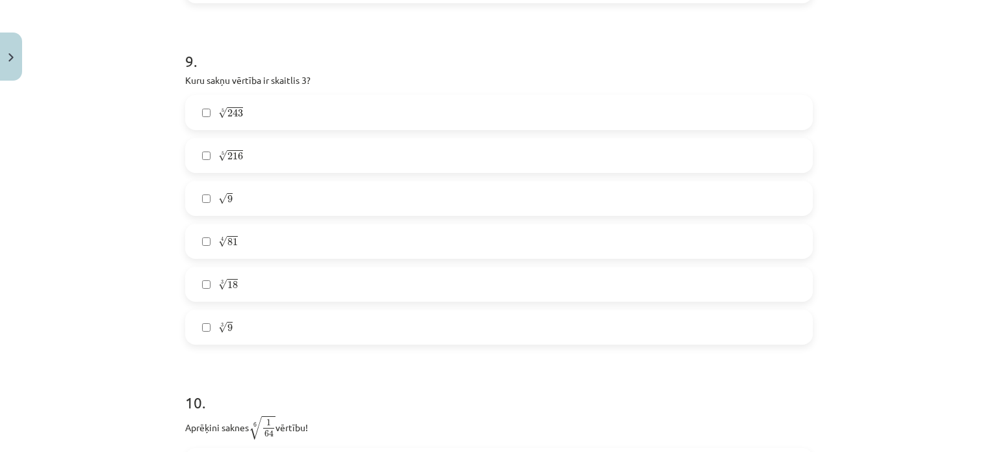
scroll to position [2052, 0]
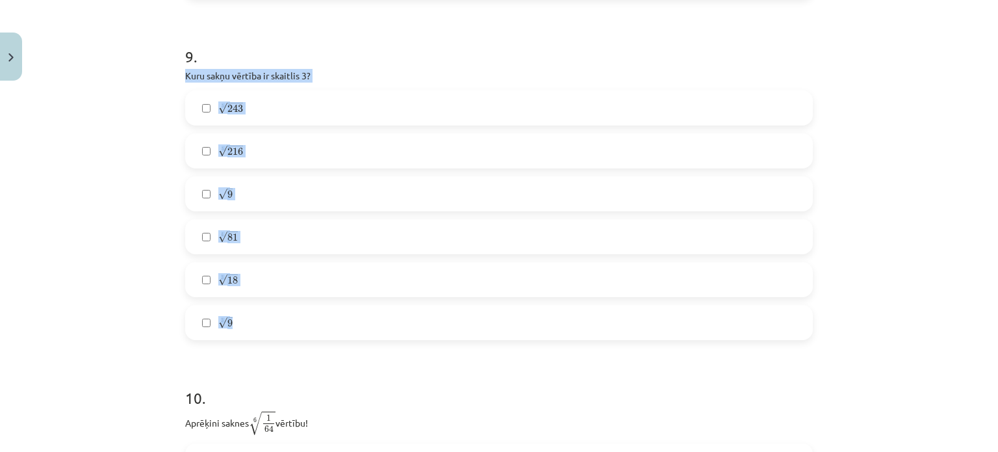
drag, startPoint x: 177, startPoint y: 76, endPoint x: 260, endPoint y: 337, distance: 274.1
copy div "Kuru sakņu vērtība ir skaitlis 3? 5 √ 243 243 5 5 √ 216 216 5 √ 9 9 4 √ 81 81 4…"
click at [405, 48] on h1 "9 ." at bounding box center [499, 45] width 628 height 40
click at [259, 107] on label "5 √ 243 243 5" at bounding box center [498, 108] width 625 height 32
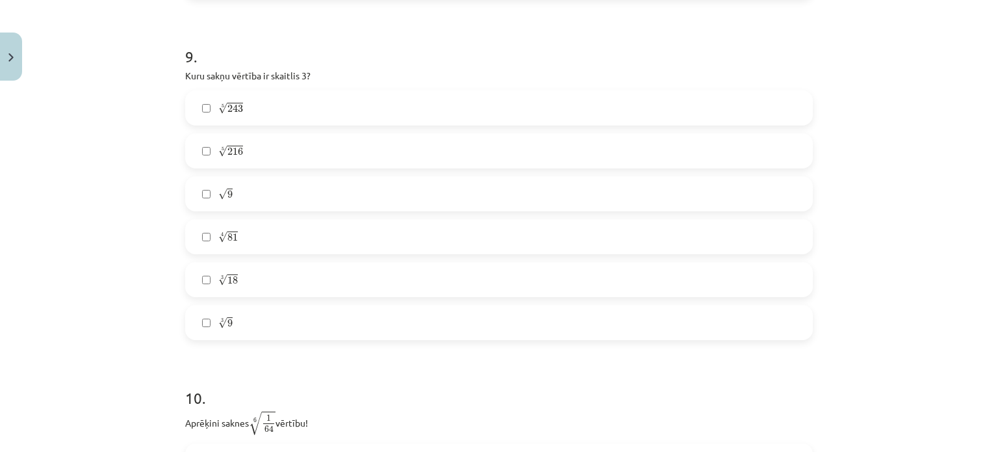
click at [237, 189] on label "√ 9 9" at bounding box center [498, 193] width 625 height 32
click at [253, 233] on label "4 √ 81 81 4" at bounding box center [498, 236] width 625 height 32
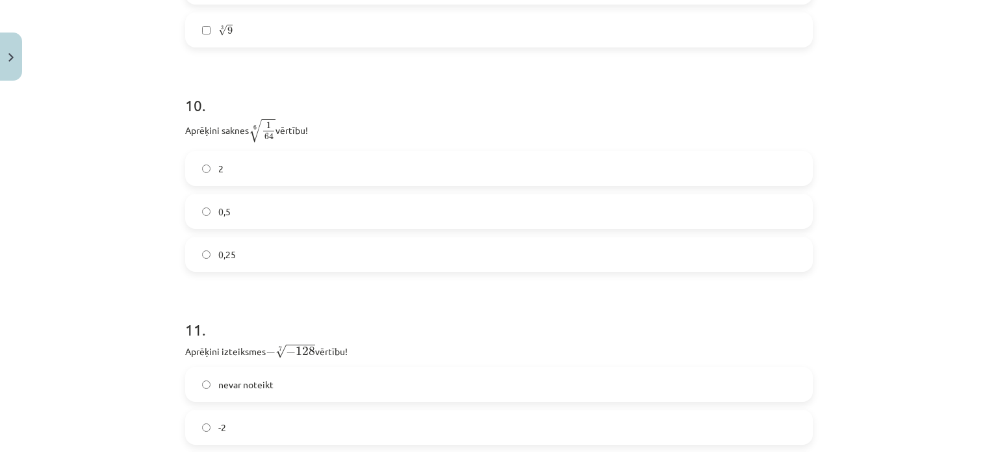
scroll to position [2349, 0]
click at [720, 214] on label "0,5" at bounding box center [498, 206] width 625 height 32
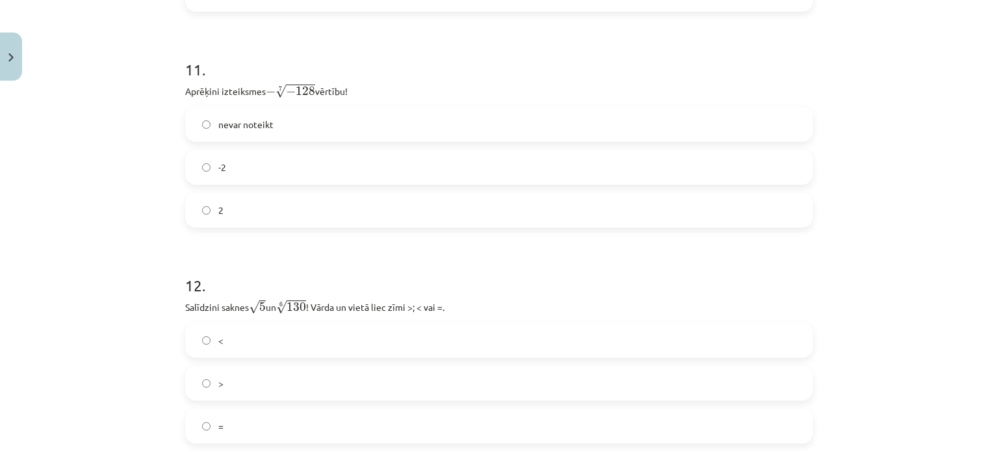
scroll to position [2576, 0]
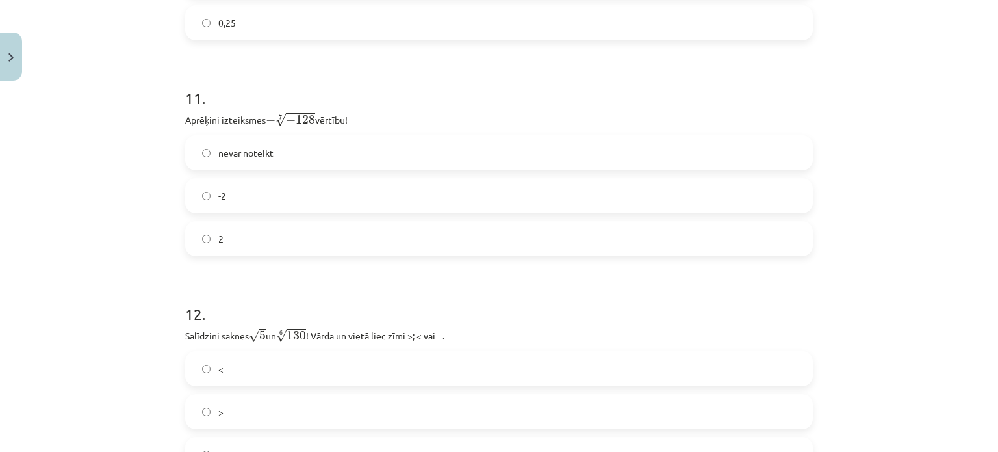
click at [704, 237] on label "2" at bounding box center [498, 238] width 625 height 32
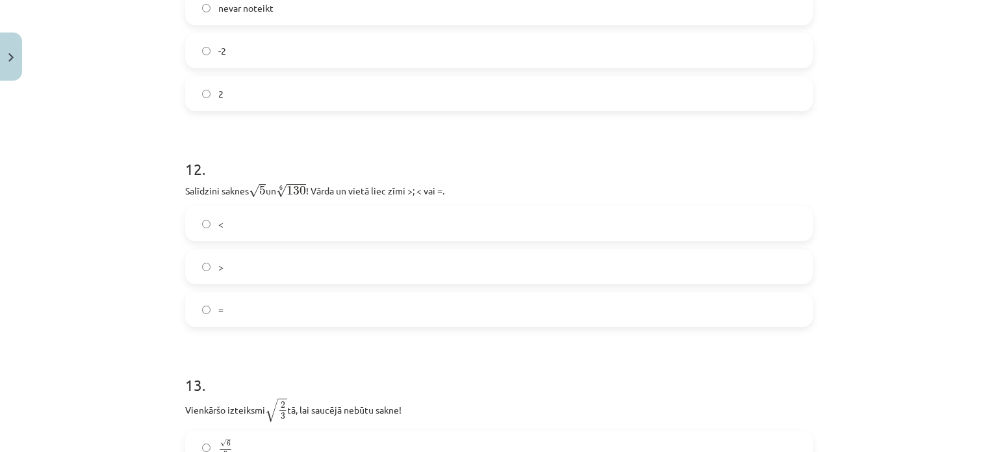
scroll to position [2725, 0]
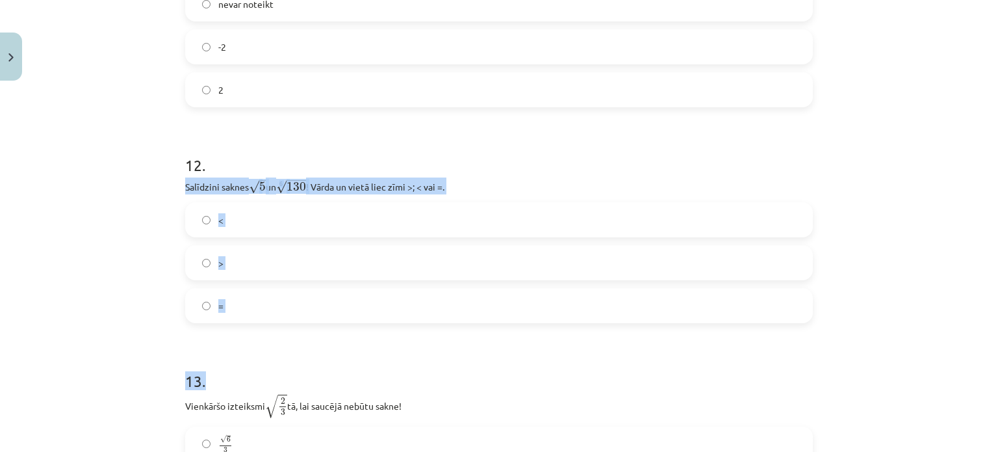
drag, startPoint x: 178, startPoint y: 184, endPoint x: 288, endPoint y: 355, distance: 203.7
click at [137, 313] on div "Mācību tēma: Matemātikas i - 12. klases 1. ieskaites mācību materiāls (ab) #4 📝…" at bounding box center [499, 226] width 998 height 452
drag, startPoint x: 177, startPoint y: 186, endPoint x: 455, endPoint y: 188, distance: 278.7
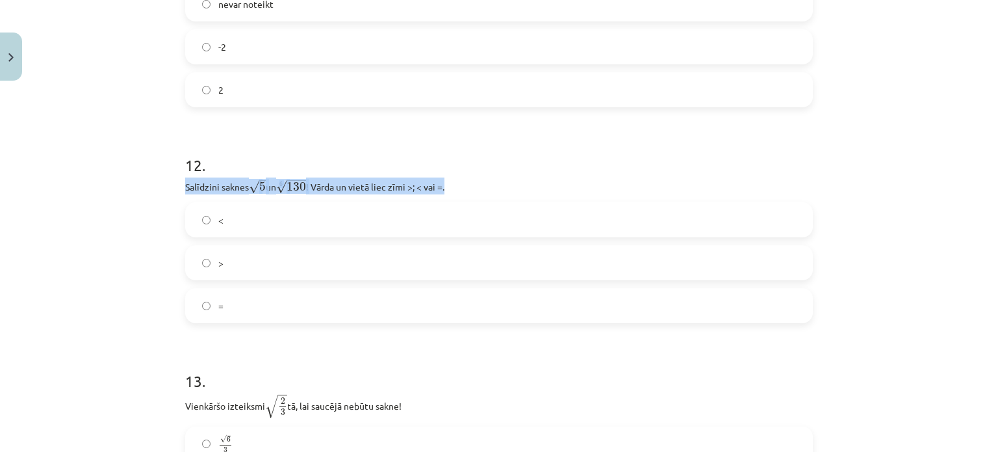
copy p "Salīdzini saknes √ 5 5 un 6 √ 130 130 6 ! Vārda un vietā liec zīmi >; < vai =."
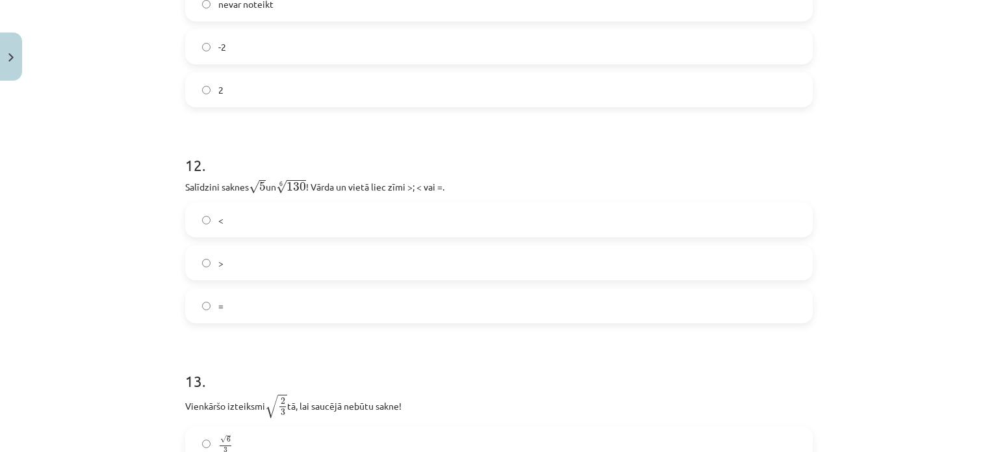
click at [235, 227] on label "<" at bounding box center [498, 219] width 625 height 32
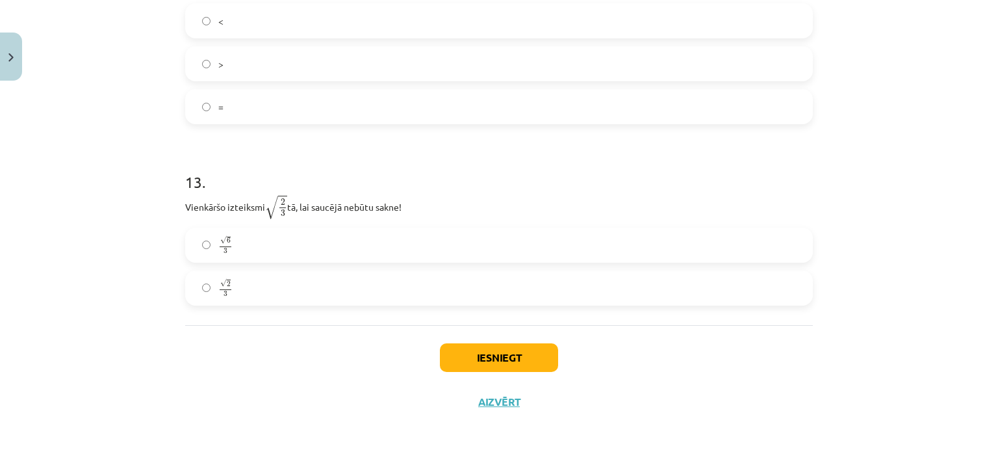
scroll to position [2930, 0]
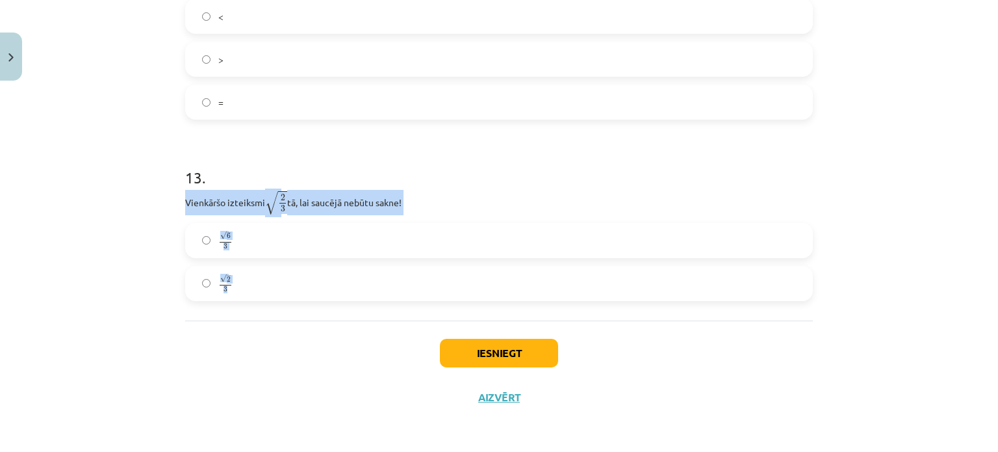
drag, startPoint x: 177, startPoint y: 197, endPoint x: 270, endPoint y: 295, distance: 135.6
click at [257, 198] on p "Vienkāršo izteiksmi √ 2 3 2 3 tā, lai saucējā nebūtu sakne!" at bounding box center [499, 202] width 628 height 25
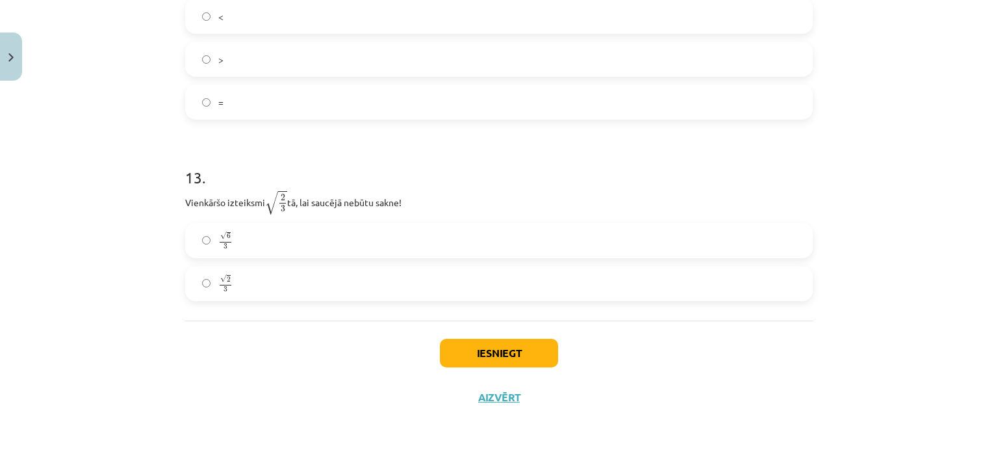
click at [224, 207] on p "Vienkāršo izteiksmi √ 2 3 2 3 tā, lai saucējā nebūtu sakne!" at bounding box center [499, 202] width 628 height 25
click at [263, 242] on label "√ 6 3 6 3" at bounding box center [498, 240] width 625 height 32
click at [361, 279] on label "√ 2 3 2 3" at bounding box center [498, 283] width 625 height 32
click at [460, 349] on button "Iesniegt" at bounding box center [499, 353] width 118 height 29
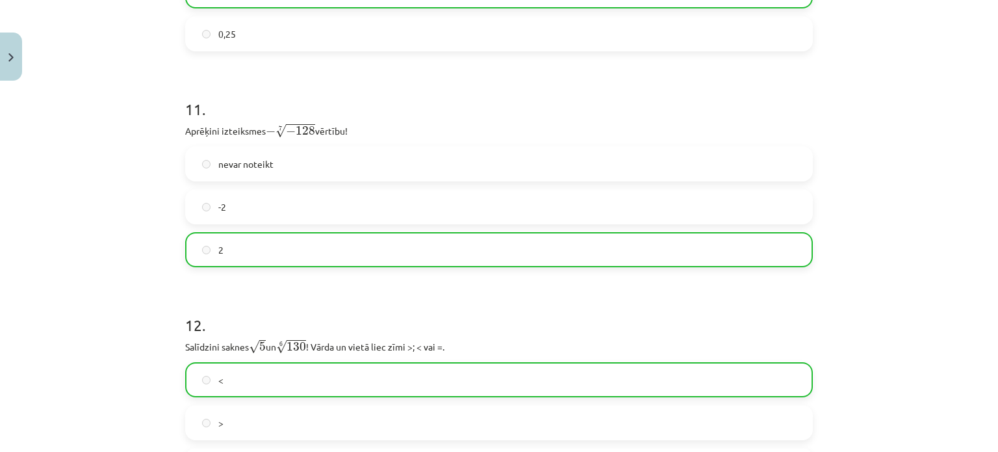
scroll to position [2971, 0]
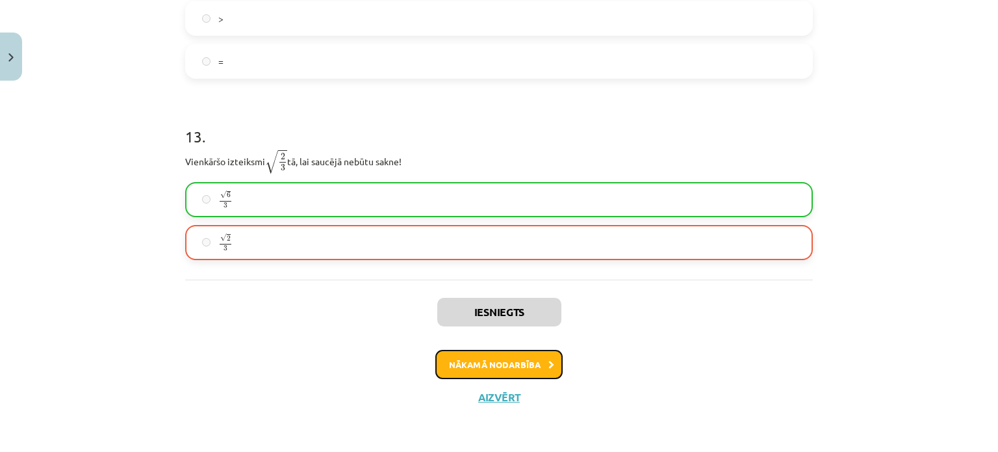
click at [460, 368] on button "Nākamā nodarbība" at bounding box center [498, 365] width 127 height 30
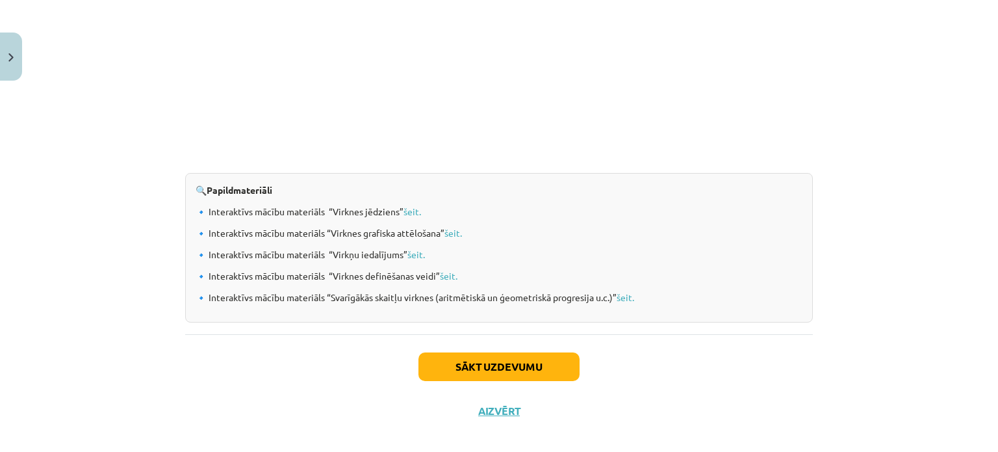
scroll to position [1368, 0]
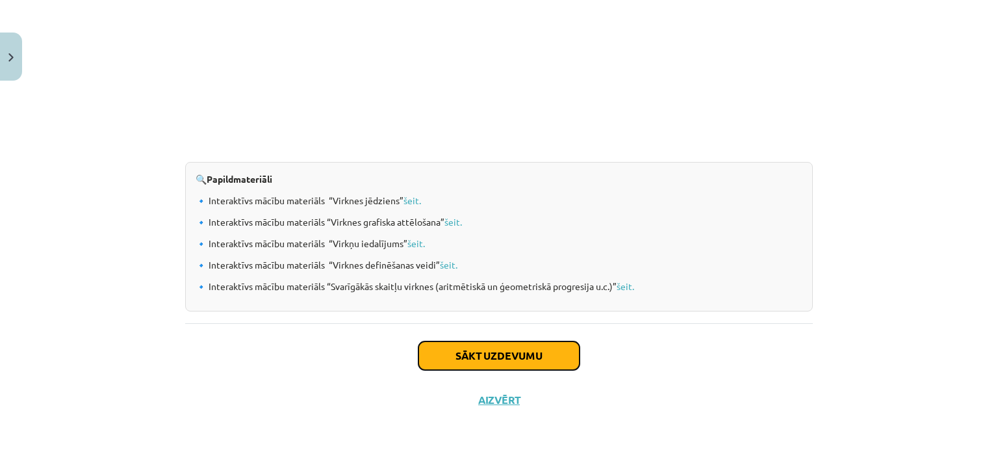
click at [496, 355] on button "Sākt uzdevumu" at bounding box center [498, 355] width 161 height 29
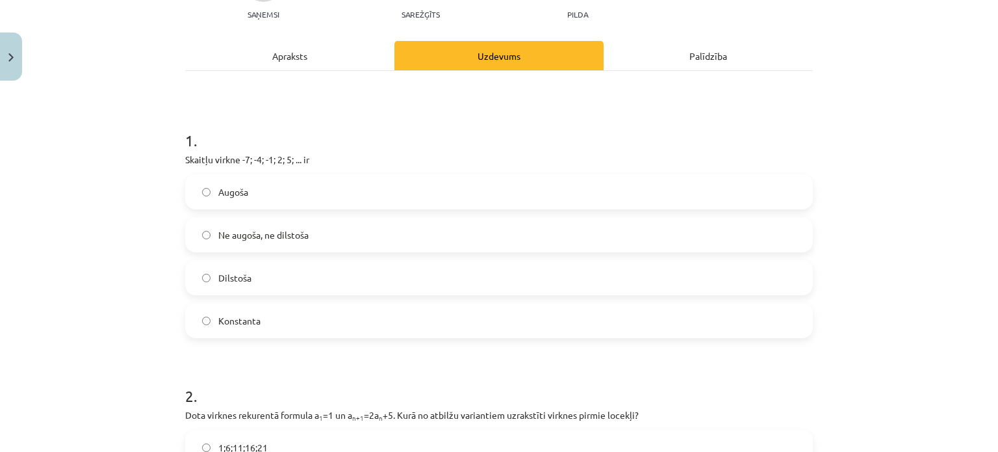
scroll to position [157, 0]
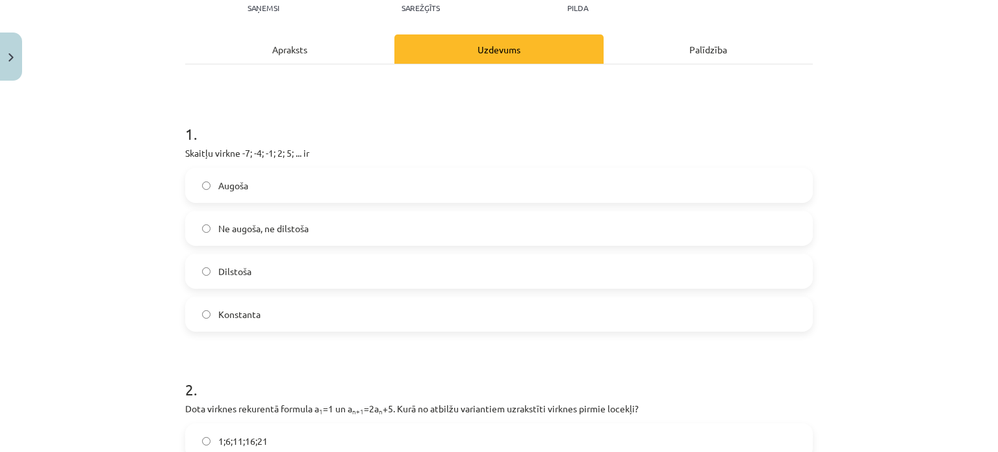
click at [309, 174] on label "Augoša" at bounding box center [498, 185] width 625 height 32
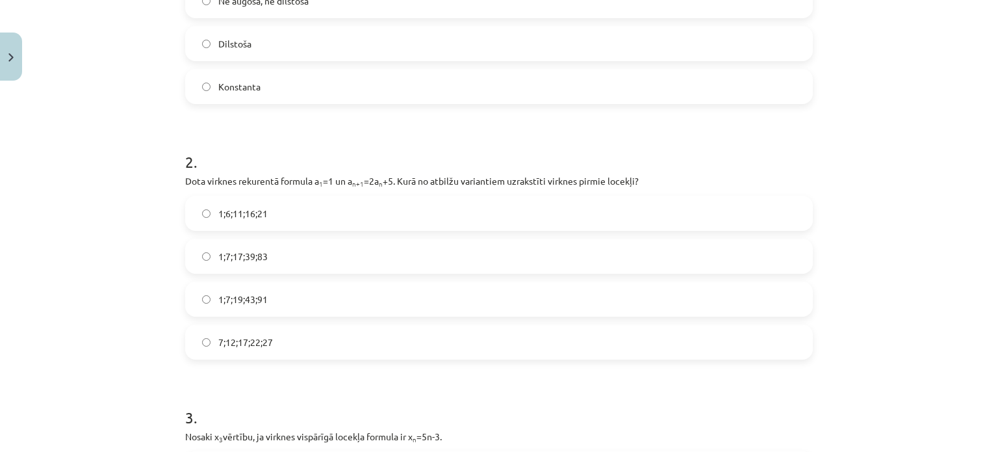
scroll to position [421, 0]
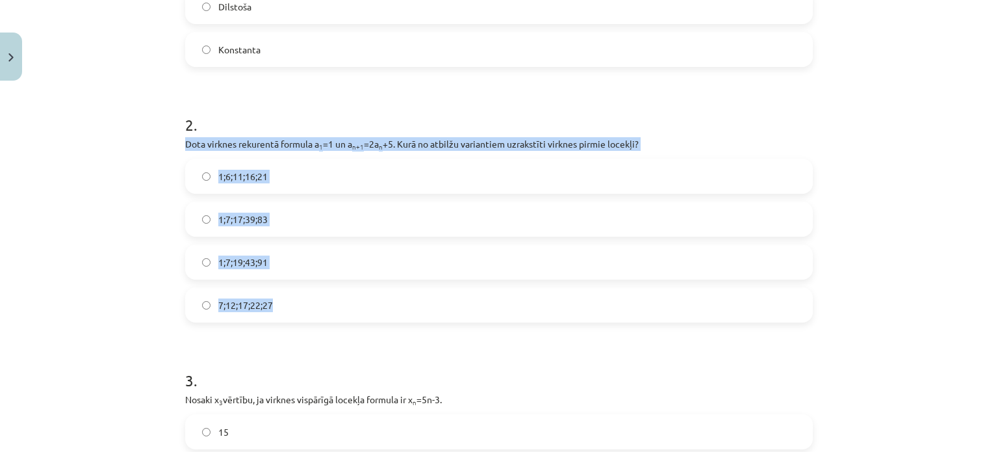
drag, startPoint x: 179, startPoint y: 140, endPoint x: 317, endPoint y: 312, distance: 220.0
click at [317, 312] on div "2 . Dota virknes rekurentā formula a 1 =1 un a n+1 =2a n +5. Kurā no atbilžu va…" at bounding box center [499, 207] width 628 height 229
click at [265, 298] on span "7;12;17;22;27" at bounding box center [245, 305] width 55 height 14
drag, startPoint x: 175, startPoint y: 141, endPoint x: 272, endPoint y: 320, distance: 202.9
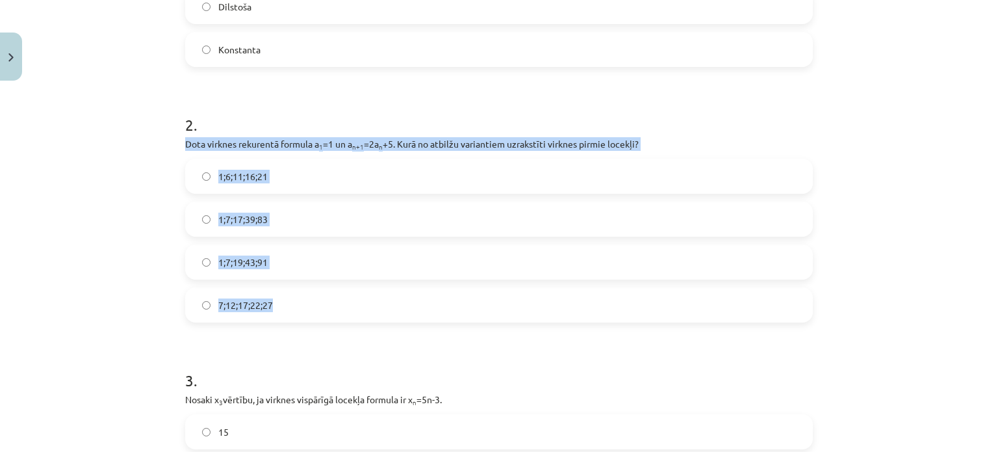
copy div "Dota virknes rekurentā formula a 1 =1 un a n+1 =2a n +5. Kurā no atbilžu varian…"
click at [116, 201] on div "Mācību tēma: Matemātikas i - 12. klases 1. ieskaites mācību materiāls (ab) #5 📝…" at bounding box center [499, 226] width 998 height 452
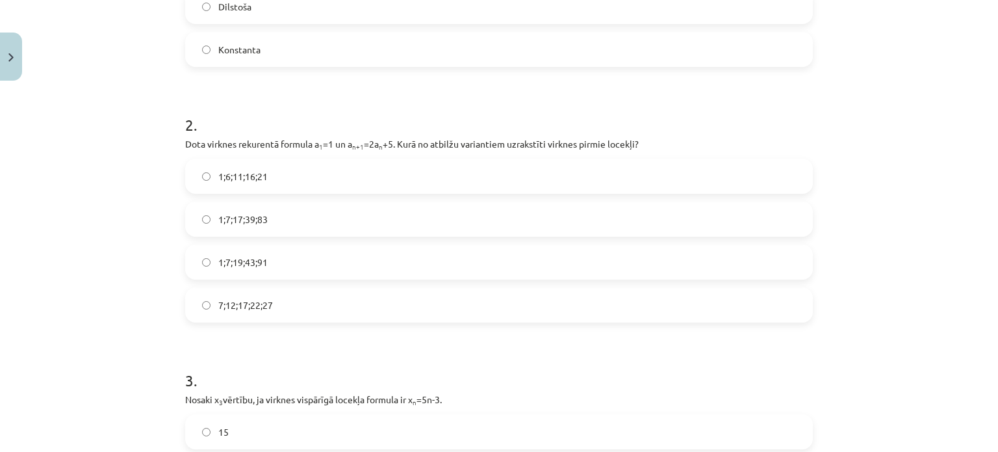
click at [259, 260] on span "1;7;19;43;91" at bounding box center [242, 262] width 49 height 14
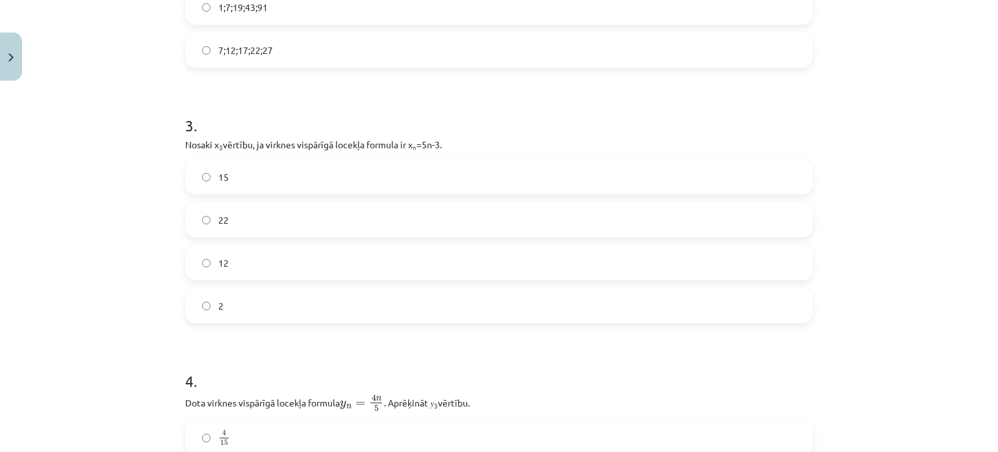
scroll to position [678, 0]
click at [593, 262] on label "12" at bounding box center [498, 260] width 625 height 32
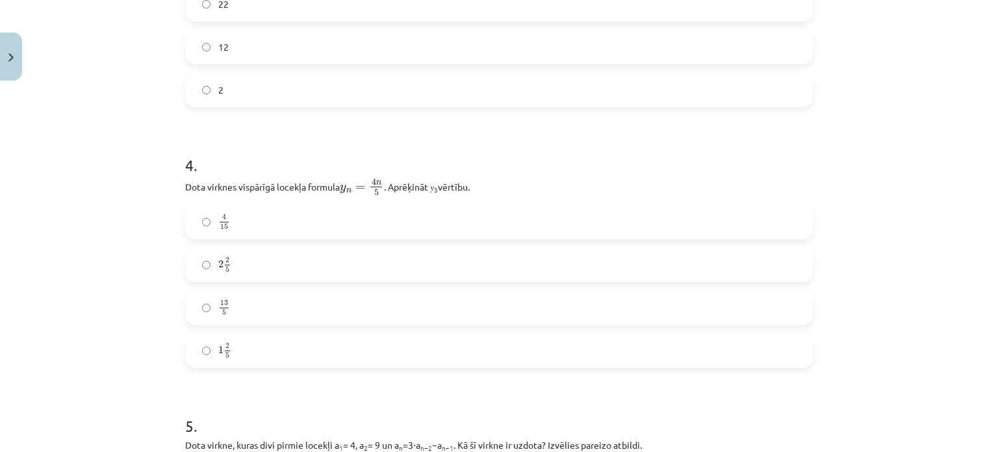
scroll to position [950, 0]
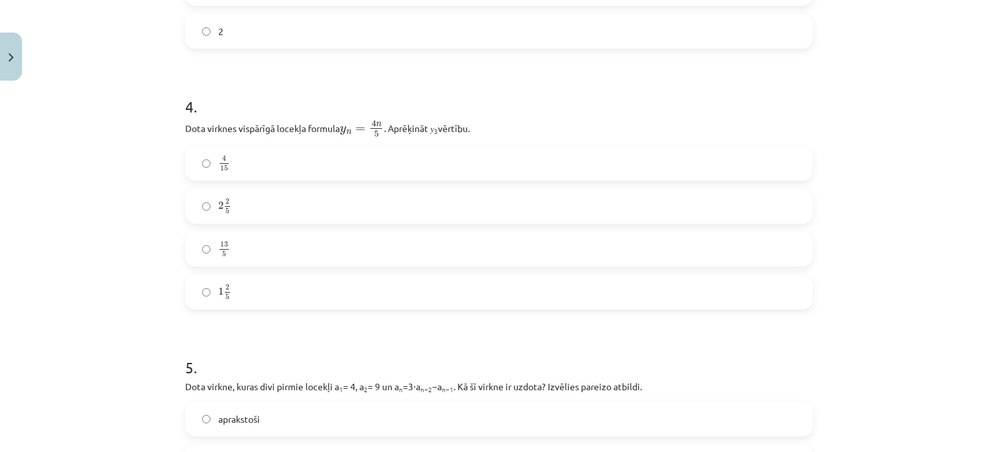
click at [188, 140] on div "4 . Dota virknes vispārīgā locekļa formula y n = 4 n 5 y n = 4 n 5 . Aprēķināt …" at bounding box center [499, 192] width 628 height 235
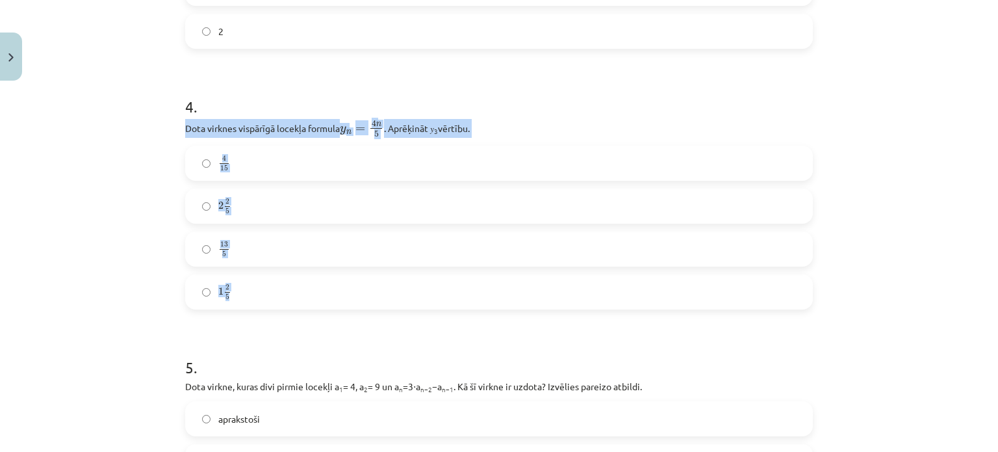
drag, startPoint x: 177, startPoint y: 121, endPoint x: 263, endPoint y: 303, distance: 201.7
click at [263, 303] on div "18 XP Saņemsi Sarežģīts 496 pilda Apraksts Uzdevums Palīdzība 1 . Skaitļu virkn…" at bounding box center [498, 38] width 643 height 1802
copy div "Dota virknes vispārīgā locekļa formula y n = 4 n 5 y n = 4 n 5 . Aprēķināt 𝑦 3 …"
click at [250, 197] on label "2 2 5 2 2 5" at bounding box center [498, 206] width 625 height 32
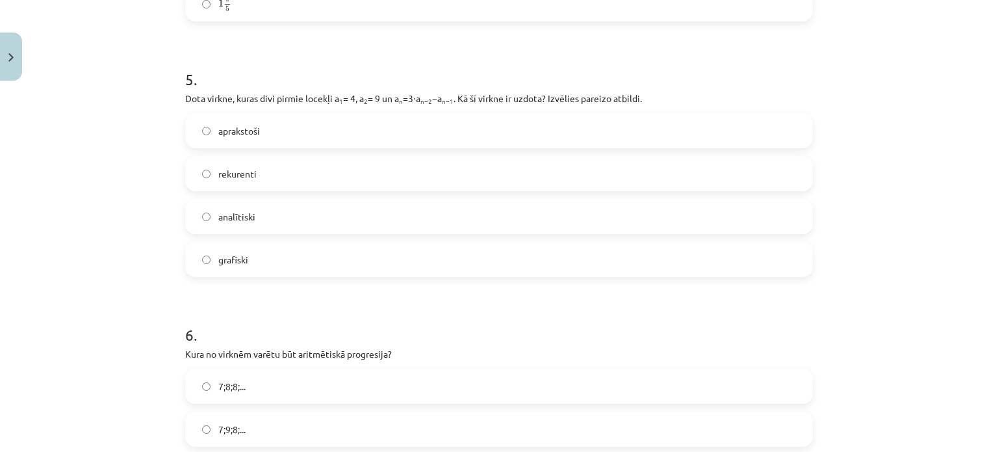
scroll to position [1226, 0]
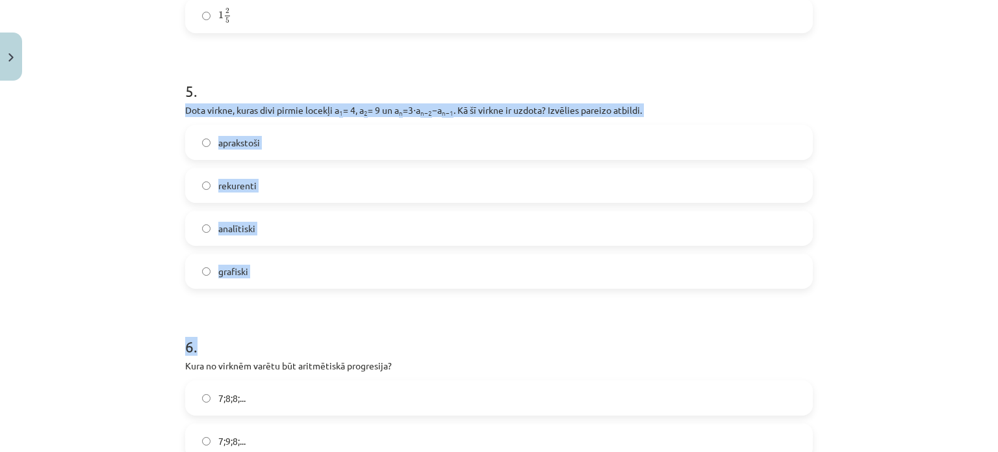
drag, startPoint x: 176, startPoint y: 105, endPoint x: 274, endPoint y: 294, distance: 213.0
click at [123, 257] on div "Mācību tēma: Matemātikas i - 12. klases 1. ieskaites mācību materiāls (ab) #5 📝…" at bounding box center [499, 226] width 998 height 452
drag, startPoint x: 177, startPoint y: 104, endPoint x: 300, endPoint y: 290, distance: 223.6
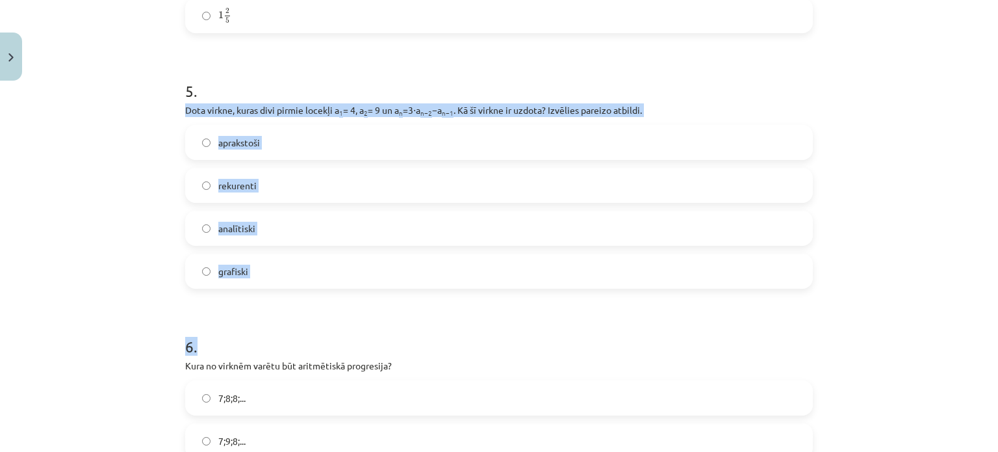
drag, startPoint x: 179, startPoint y: 107, endPoint x: 261, endPoint y: 285, distance: 195.4
click at [242, 116] on p "Dota virkne, kuras divi pirmie locekļi a 1 = 4, a 2 = 9 un a n =3⋅a n−2 −a n−1 …" at bounding box center [499, 110] width 628 height 14
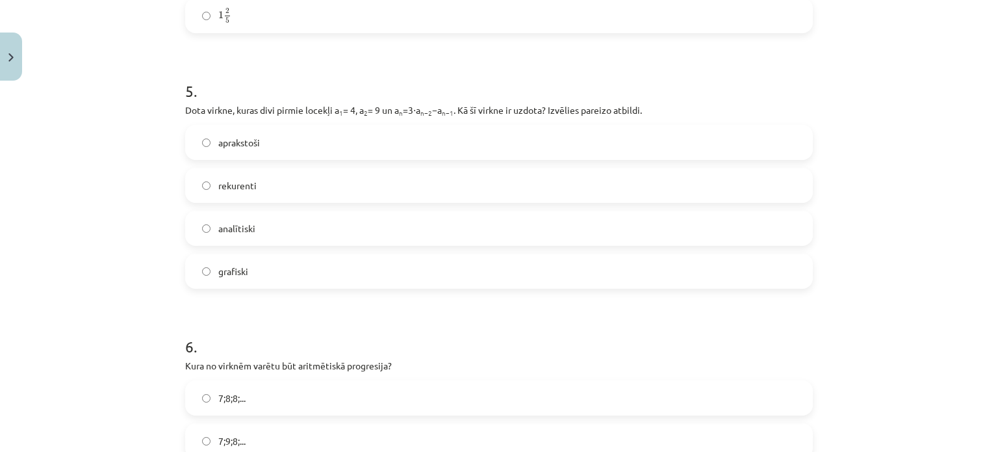
click at [236, 106] on p "Dota virkne, kuras divi pirmie locekļi a 1 = 4, a 2 = 9 un a n =3⋅a n−2 −a n−1 …" at bounding box center [499, 110] width 628 height 14
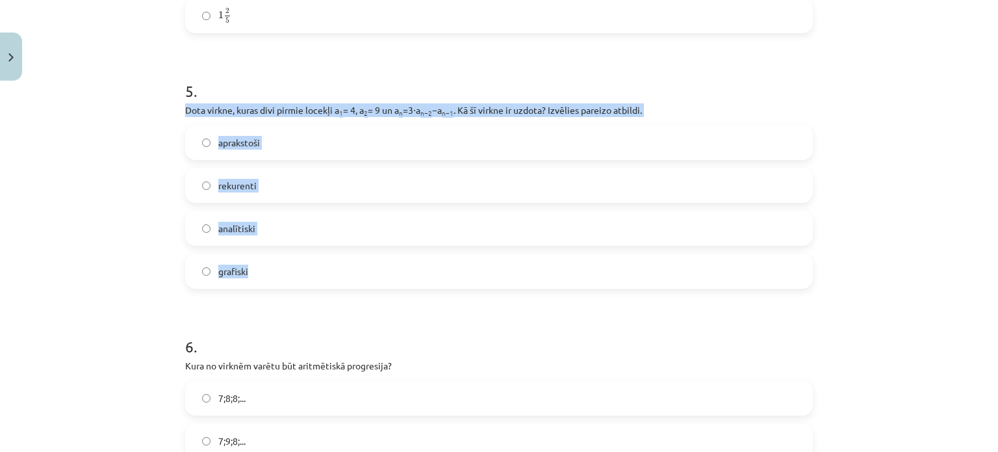
drag, startPoint x: 236, startPoint y: 106, endPoint x: 287, endPoint y: 272, distance: 173.3
click at [261, 111] on p "Dota virkne, kuras divi pirmie locekļi a 1 = 4, a 2 = 9 un a n =3⋅a n−2 −a n−1 …" at bounding box center [499, 110] width 628 height 14
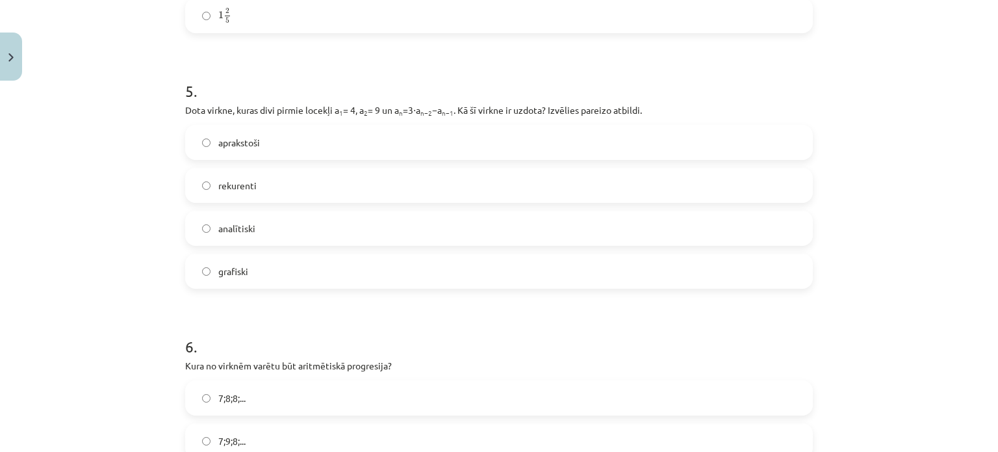
click at [255, 183] on label "rekurenti" at bounding box center [498, 185] width 625 height 32
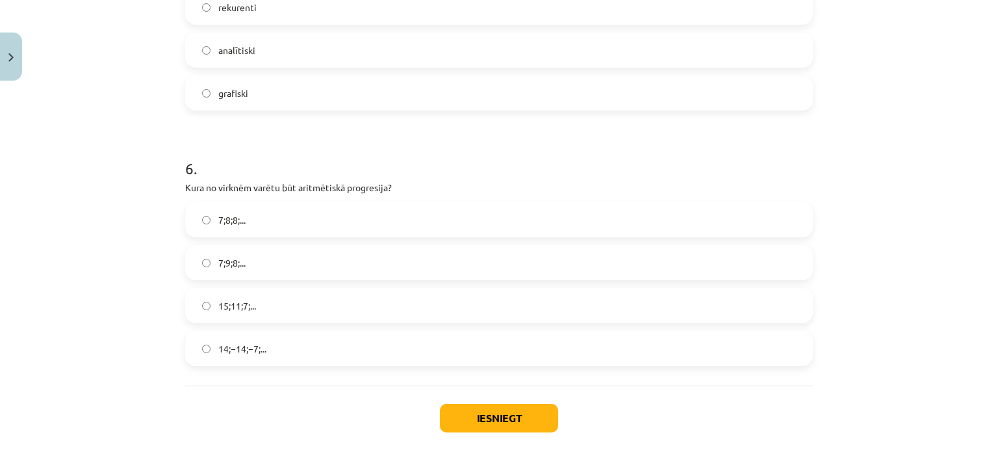
scroll to position [1414, 0]
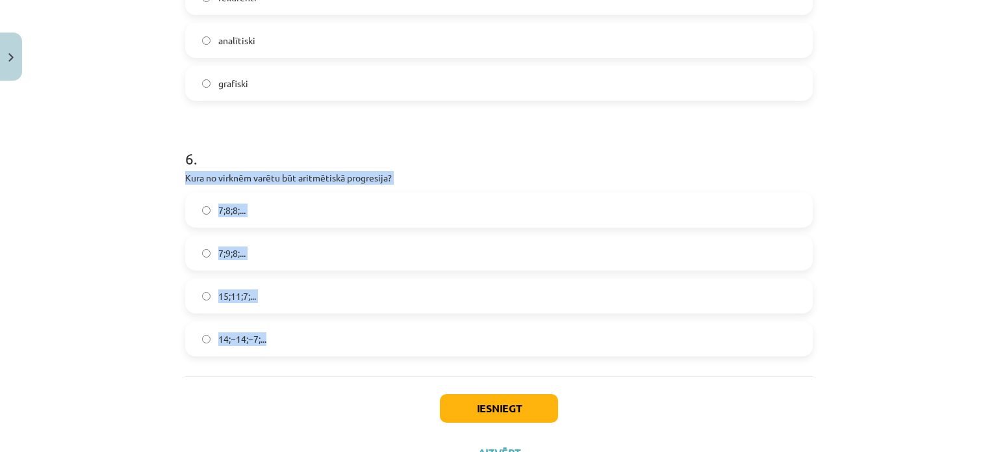
drag, startPoint x: 178, startPoint y: 170, endPoint x: 287, endPoint y: 338, distance: 199.7
copy div "Kura no virknēm varētu būt aritmētiskā progresija? 7;8;8;... 7;9;8;... 15;11;7;…"
click at [279, 297] on label "15;11;7;..." at bounding box center [498, 295] width 625 height 32
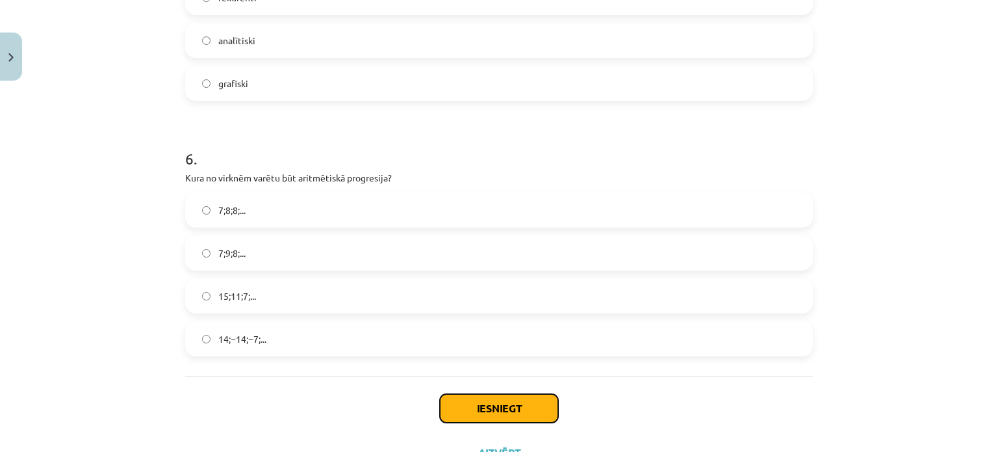
click at [467, 403] on button "Iesniegt" at bounding box center [499, 408] width 118 height 29
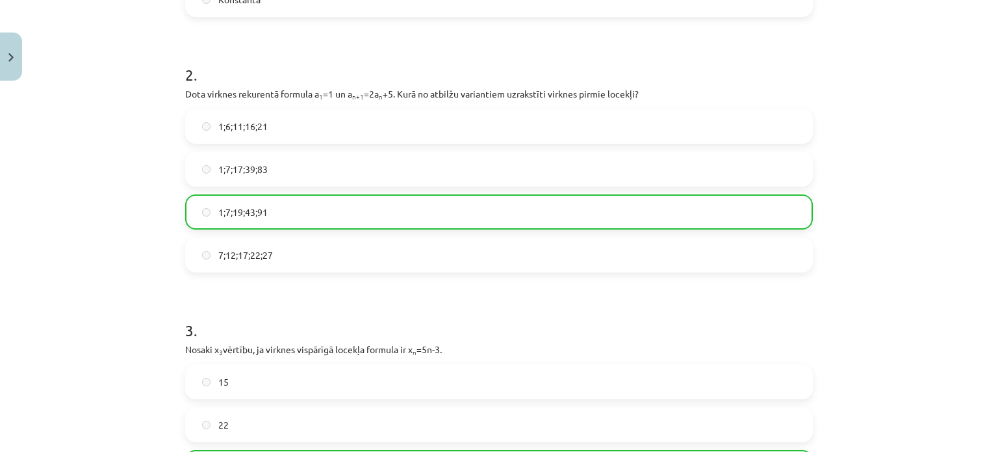
scroll to position [1509, 0]
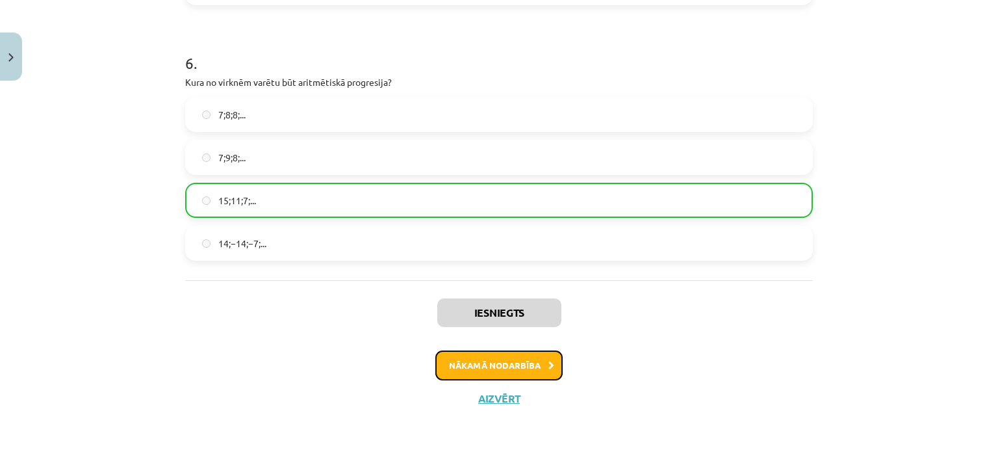
click at [528, 366] on button "Nākamā nodarbība" at bounding box center [498, 365] width 127 height 30
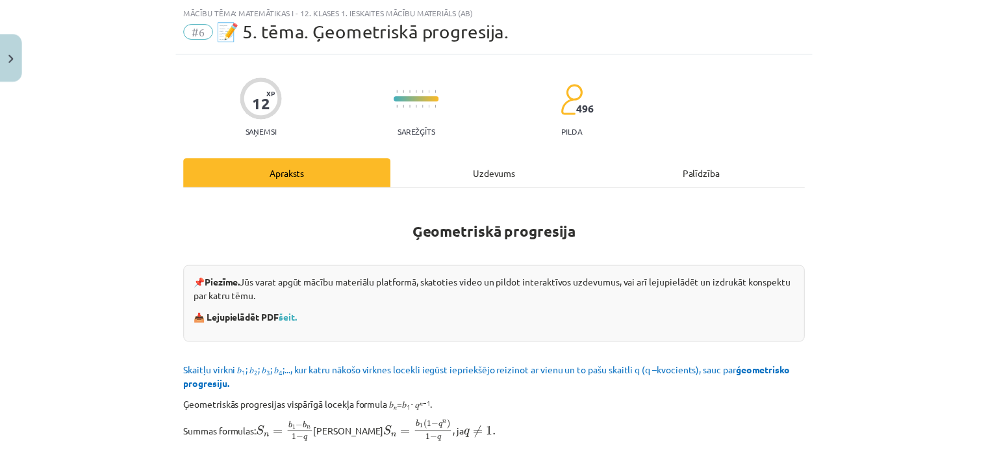
scroll to position [32, 0]
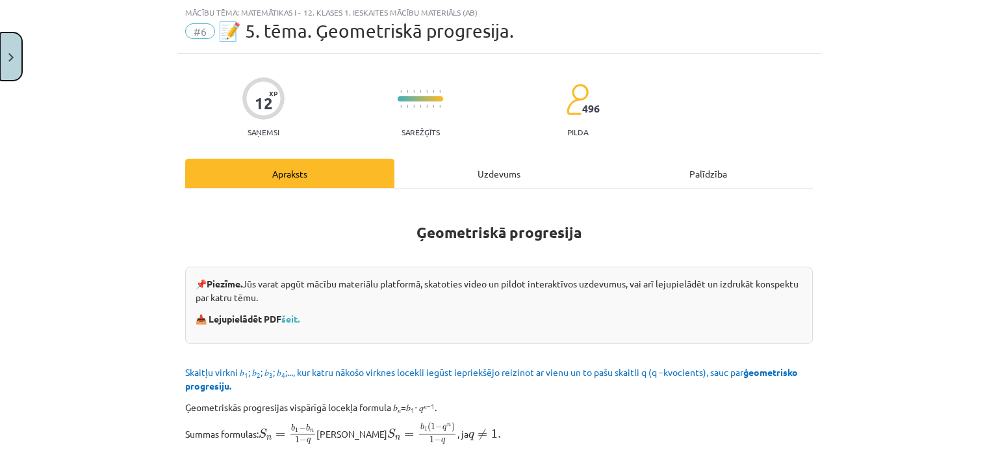
click at [10, 55] on img "Close" at bounding box center [10, 57] width 5 height 8
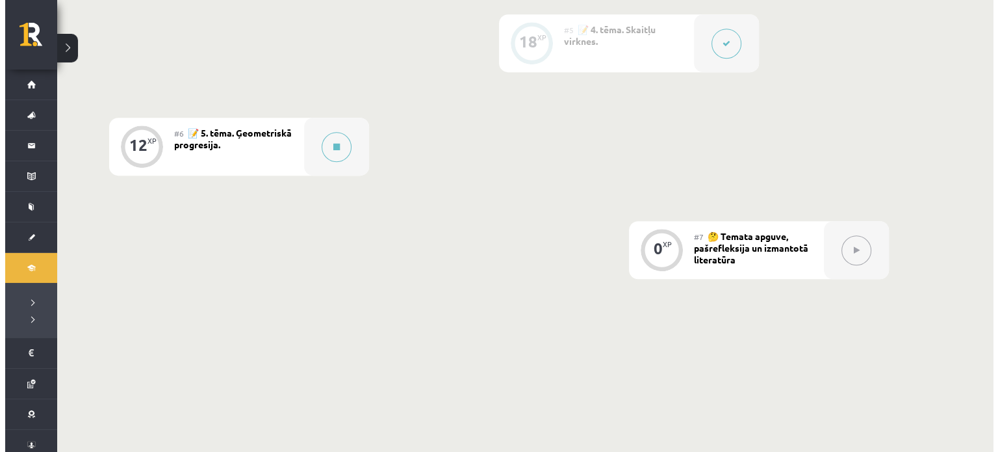
scroll to position [847, 0]
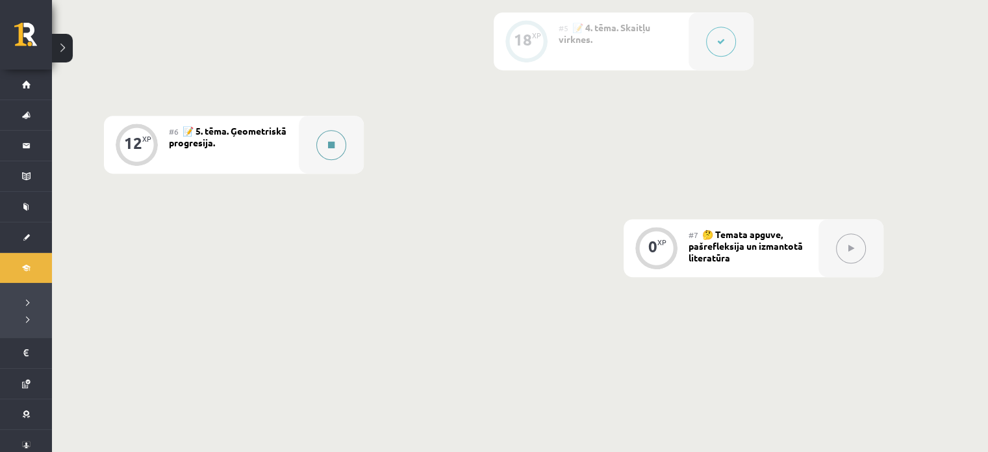
click at [331, 142] on icon at bounding box center [331, 145] width 6 height 8
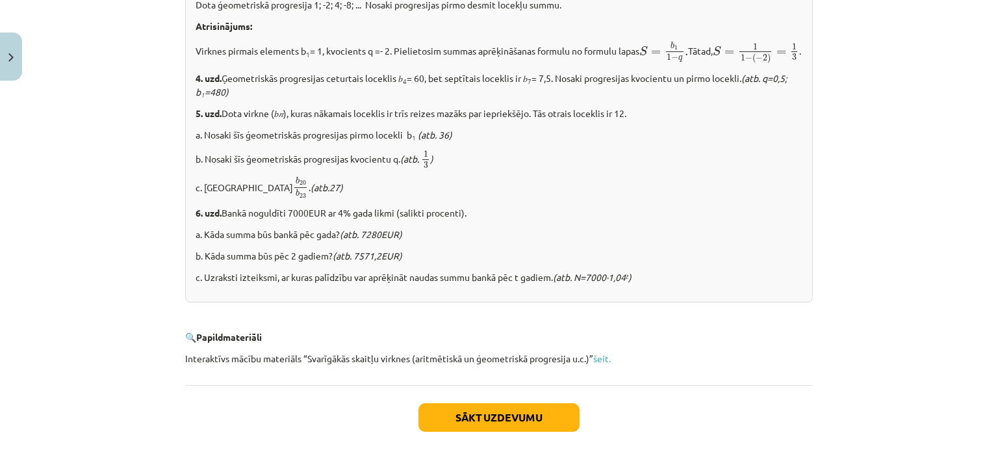
scroll to position [1631, 0]
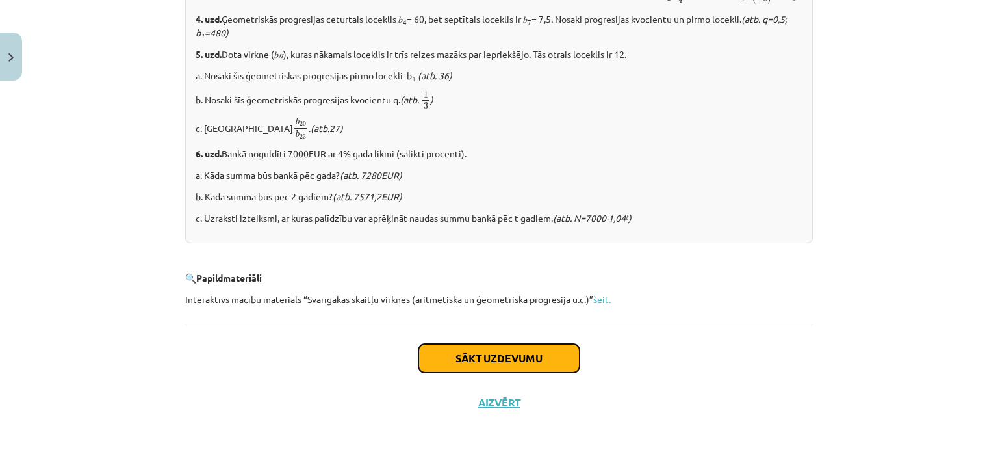
click at [528, 371] on button "Sākt uzdevumu" at bounding box center [498, 358] width 161 height 29
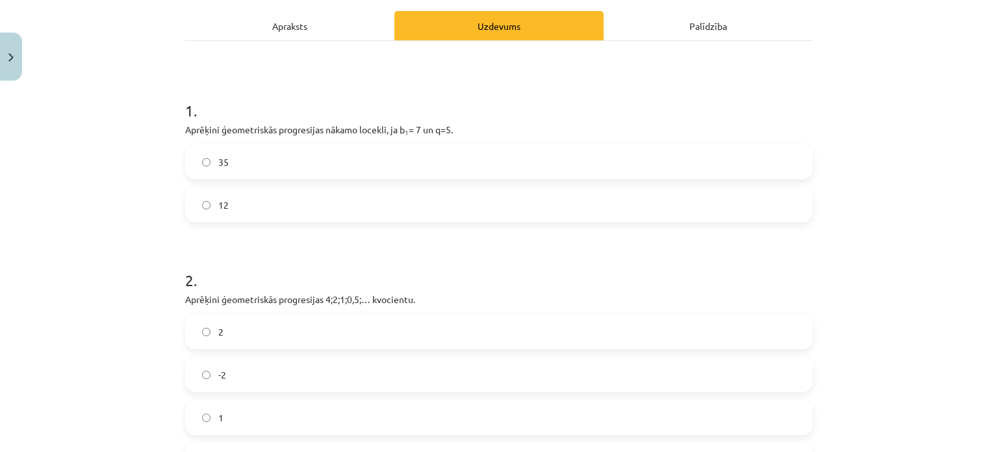
scroll to position [185, 0]
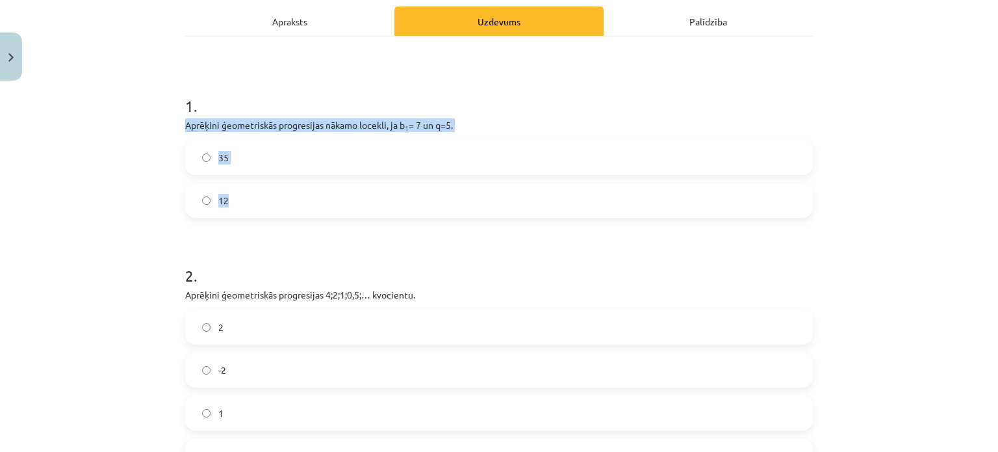
drag, startPoint x: 179, startPoint y: 123, endPoint x: 248, endPoint y: 187, distance: 93.8
click at [248, 187] on div "1 . Aprēķini ģeometriskās progresijas nākamo locekli, ja b 1 = 7 un q=5. 35 12" at bounding box center [499, 146] width 628 height 144
click at [211, 123] on p "Aprēķini ģeometriskās progresijas nākamo locekli, ja b 1 = 7 un q=5." at bounding box center [499, 125] width 628 height 14
drag, startPoint x: 205, startPoint y: 124, endPoint x: 181, endPoint y: 121, distance: 24.3
click at [185, 121] on p "Aprēķini ģeometriskās progresijas nākamo locekli, ja b 1 = 7 un q=5." at bounding box center [499, 125] width 628 height 14
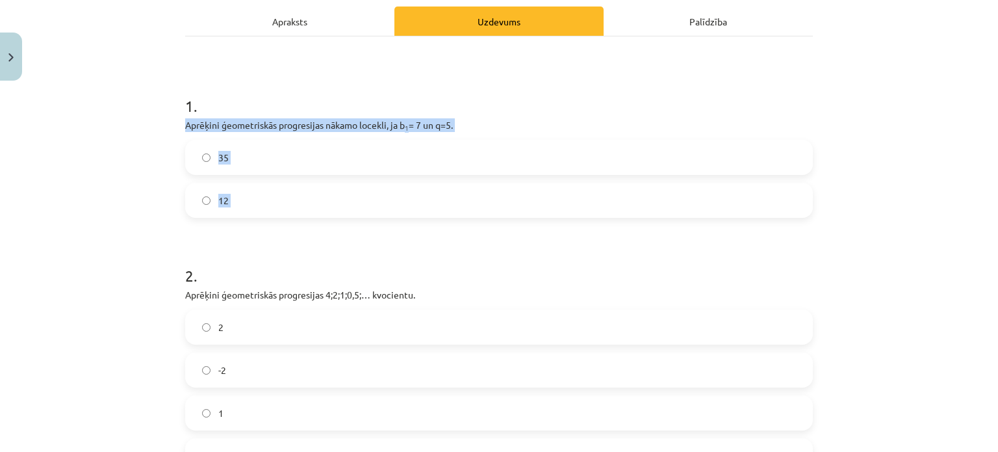
drag, startPoint x: 181, startPoint y: 121, endPoint x: 234, endPoint y: 190, distance: 87.2
click at [234, 190] on div "1 . Aprēķini ģeometriskās progresijas nākamo locekli, ja b 1 = 7 un q=5. 35 12" at bounding box center [499, 146] width 628 height 144
click at [238, 123] on p "Aprēķini ģeometriskās progresijas nākamo locekli, ja b 1 = 7 un q=5." at bounding box center [499, 125] width 628 height 14
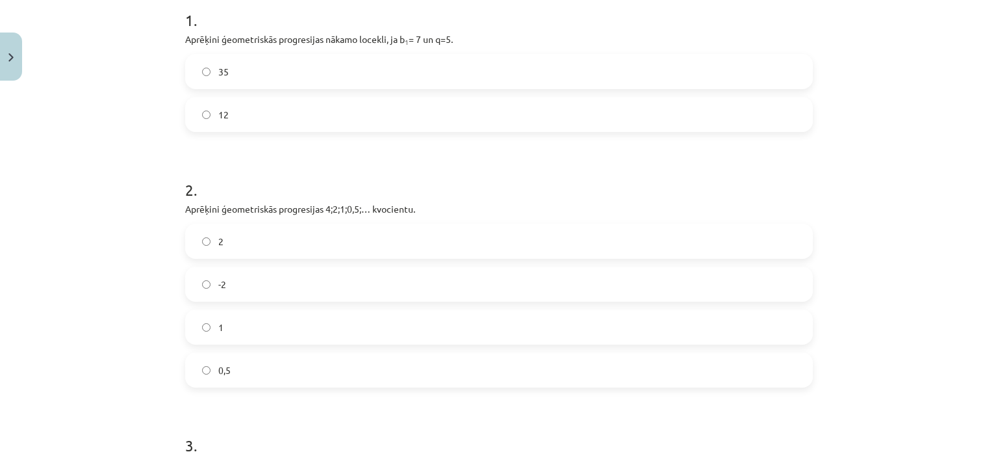
scroll to position [274, 0]
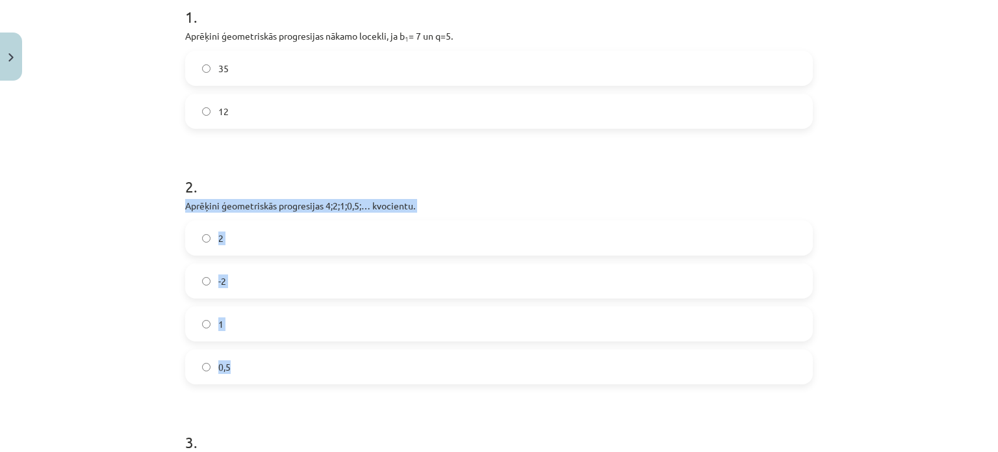
drag, startPoint x: 175, startPoint y: 197, endPoint x: 270, endPoint y: 369, distance: 196.6
click at [270, 369] on div "12 XP Saņemsi Sarežģīts 496 pilda Apraksts Uzdevums Palīdzība 1 . Aprēķini ģeom…" at bounding box center [498, 285] width 643 height 945
copy div "Aprēķini ģeometriskās progresijas 4;2;1;0,5;… kvocientu. 2 -2 1 0,5"
click at [284, 363] on label "0,5" at bounding box center [498, 366] width 625 height 32
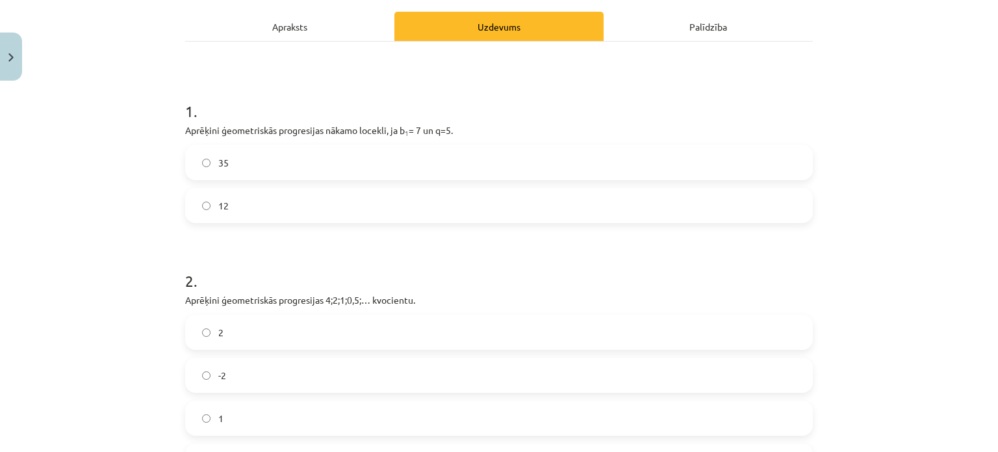
scroll to position [177, 0]
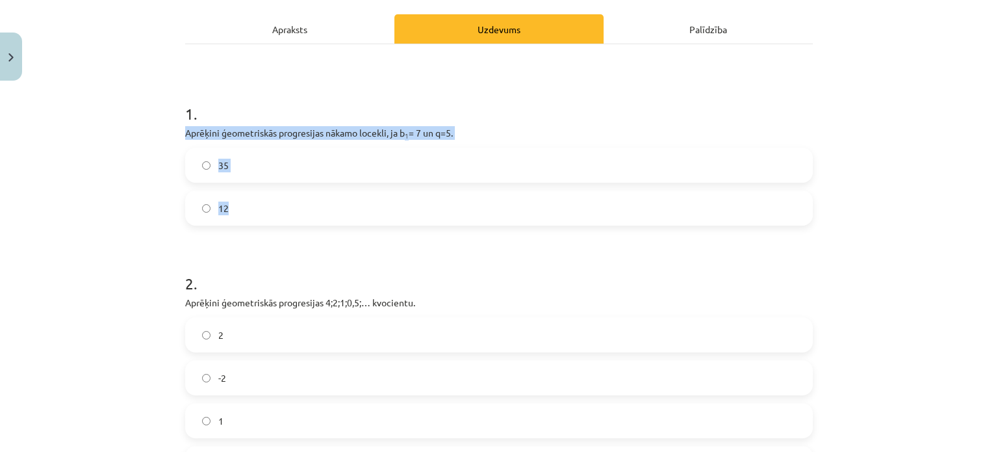
drag, startPoint x: 179, startPoint y: 128, endPoint x: 255, endPoint y: 218, distance: 118.0
click at [255, 218] on div "12 XP Saņemsi Sarežģīts 496 pilda Apraksts Uzdevums Palīdzība 1 . Aprēķini ģeom…" at bounding box center [498, 382] width 643 height 945
copy div "Aprēķini ģeometriskās progresijas nākamo locekli, ja b 1 = 7 un q=5. 35 12"
click at [349, 168] on label "35" at bounding box center [498, 165] width 625 height 32
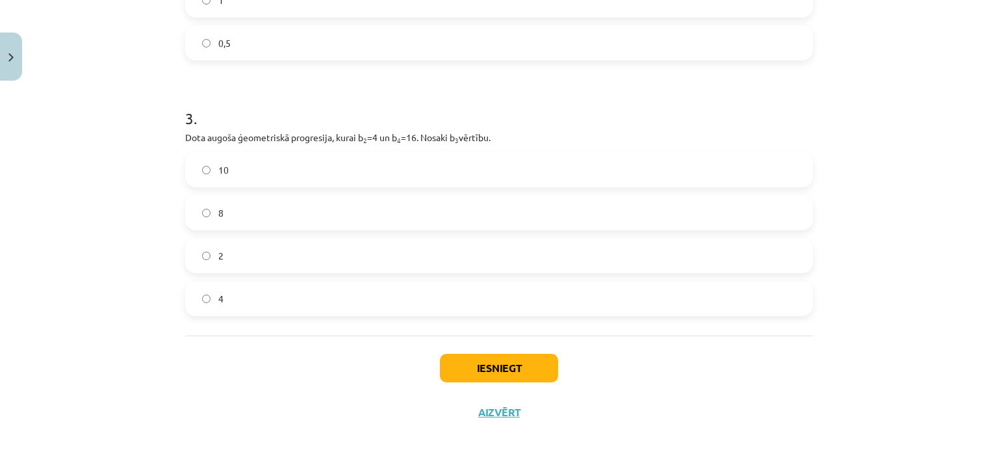
scroll to position [595, 0]
click at [342, 264] on label "2" at bounding box center [498, 257] width 625 height 32
click at [470, 376] on button "Iesniegt" at bounding box center [499, 369] width 118 height 29
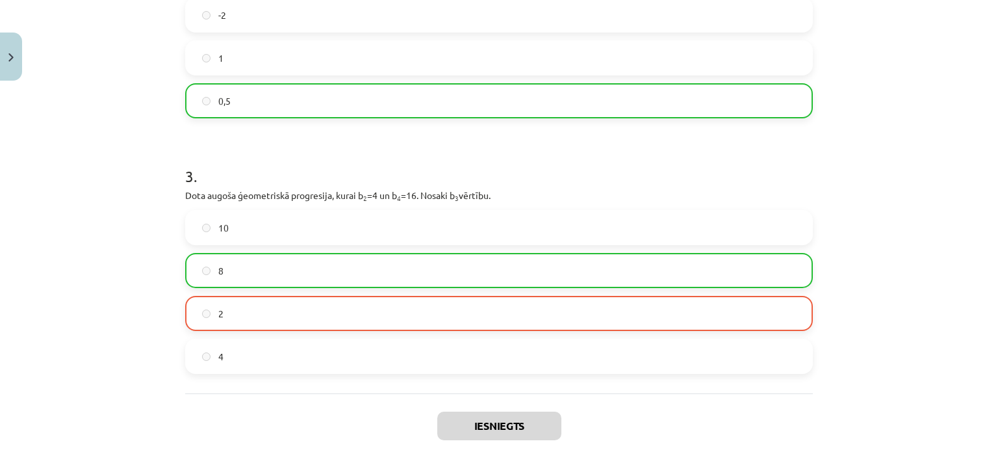
scroll to position [652, 0]
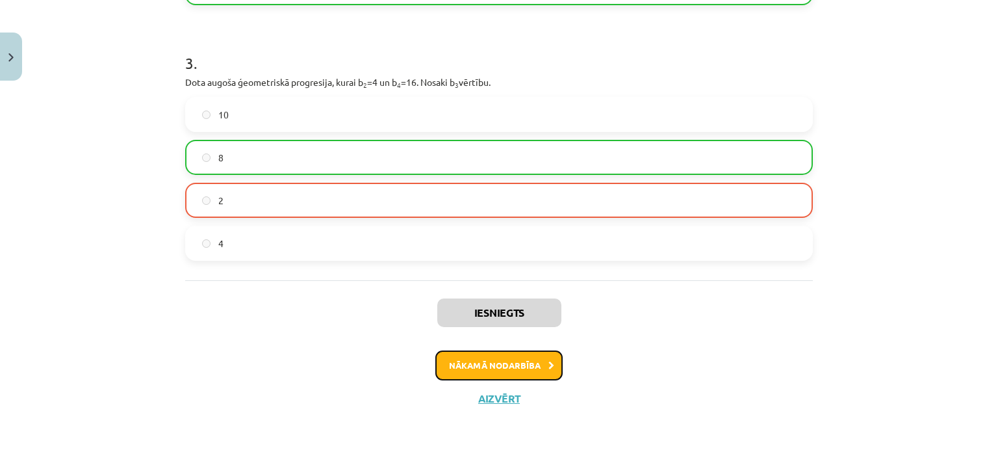
click at [466, 352] on button "Nākamā nodarbība" at bounding box center [498, 365] width 127 height 30
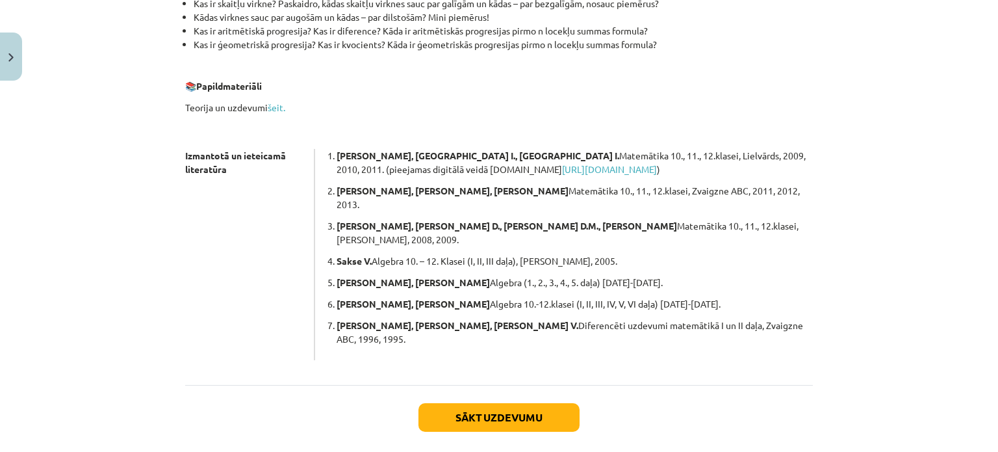
scroll to position [370, 0]
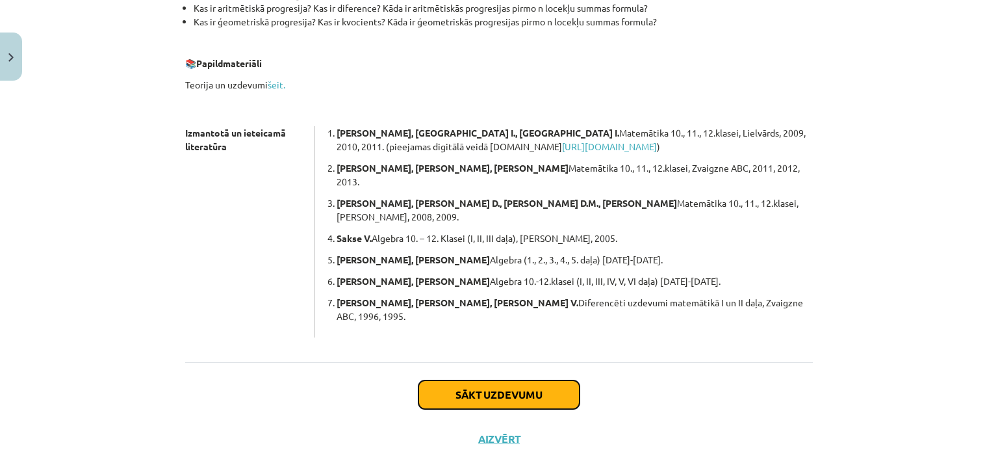
click at [504, 380] on button "Sākt uzdevumu" at bounding box center [498, 394] width 161 height 29
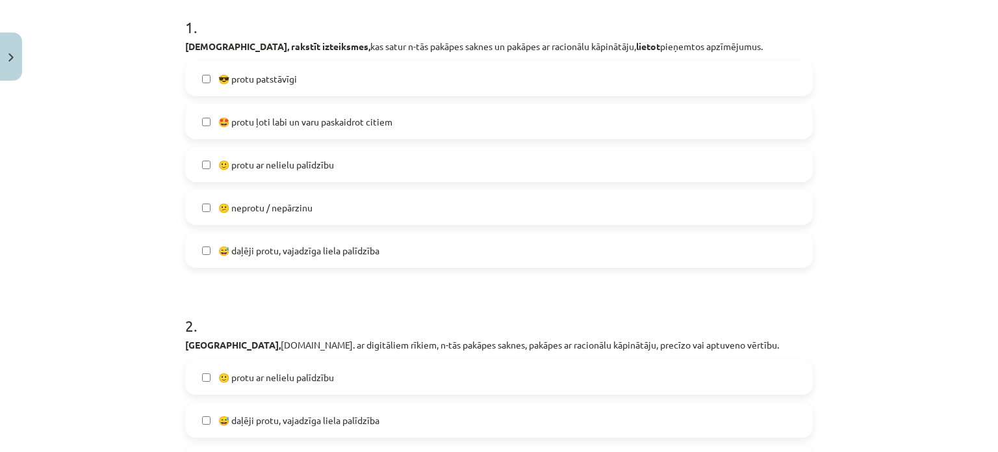
scroll to position [253, 0]
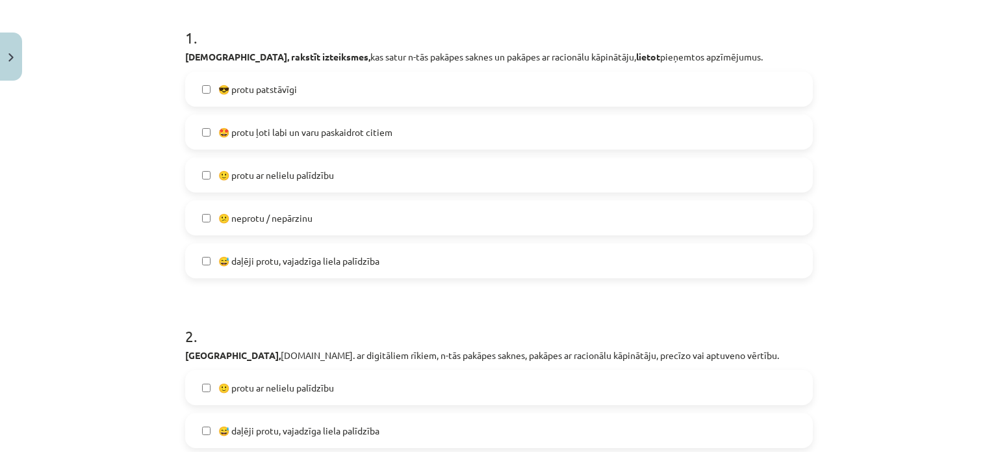
click at [504, 161] on label "🙂 protu ar nelielu palīdzību" at bounding box center [498, 175] width 625 height 32
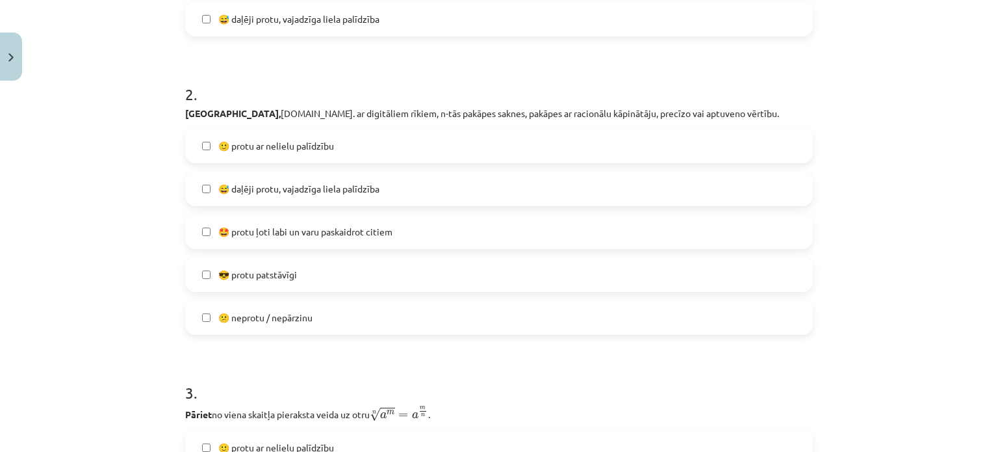
scroll to position [500, 0]
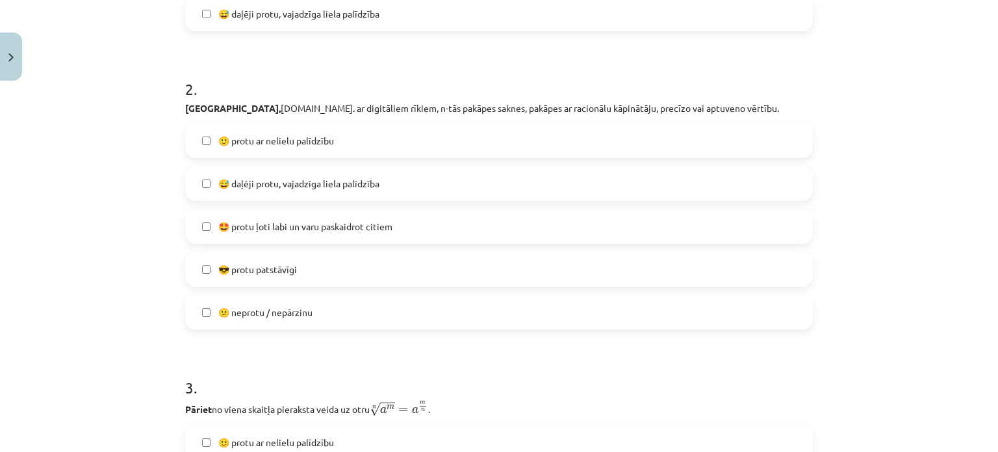
click at [353, 179] on span "😅 daļēji protu, vajadzīga liela palīdzība" at bounding box center [298, 184] width 161 height 14
click at [343, 140] on label "🙂 protu ar nelielu palīdzību" at bounding box center [498, 140] width 625 height 32
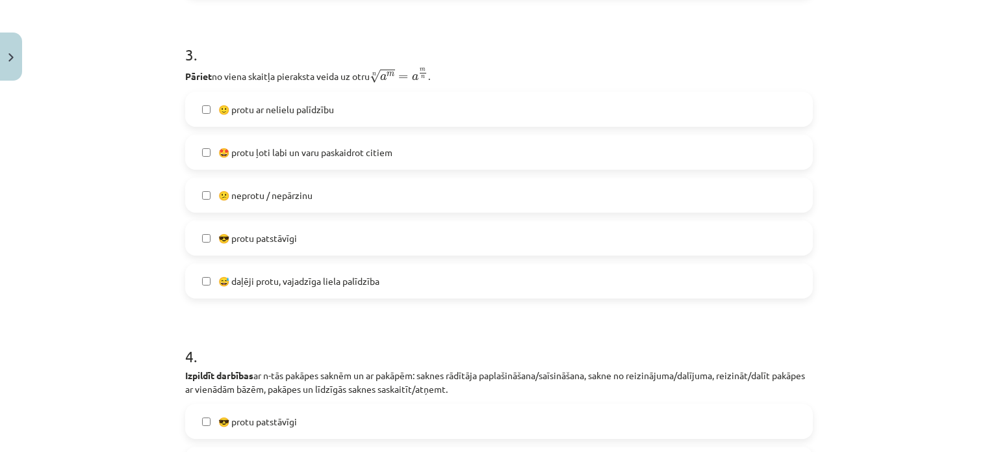
scroll to position [835, 0]
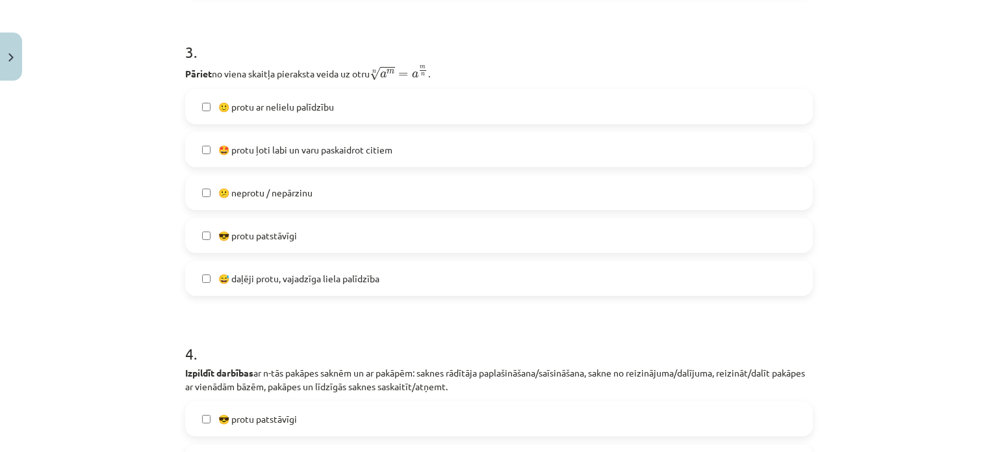
click at [317, 231] on label "😎 protu patstāvīgi" at bounding box center [498, 235] width 625 height 32
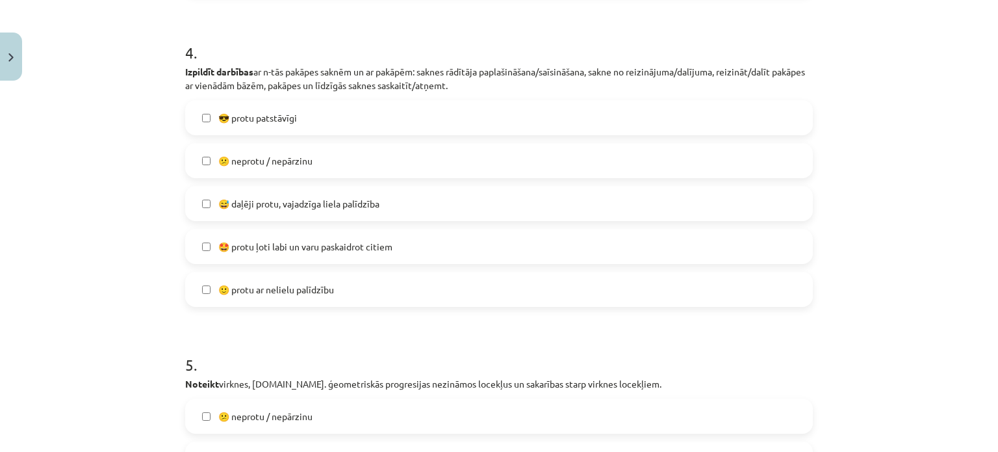
scroll to position [1149, 0]
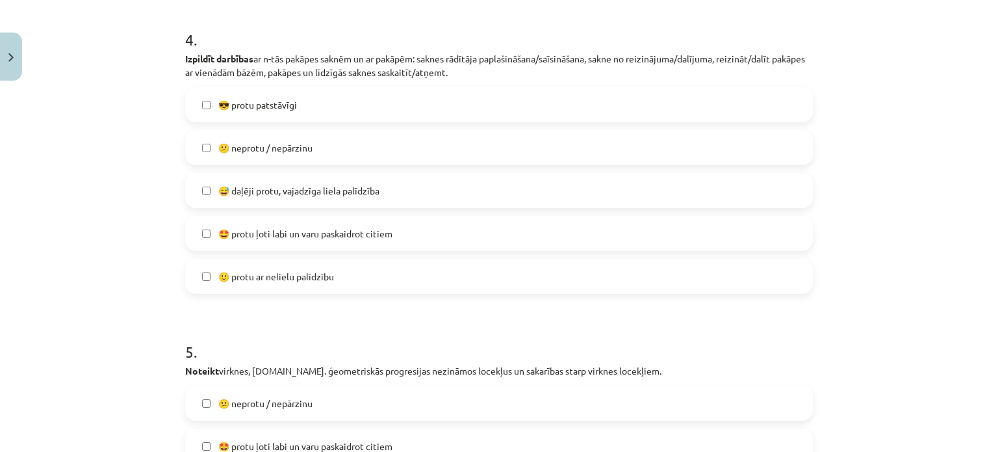
click at [301, 194] on span "😅 daļēji protu, vajadzīga liela palīdzība" at bounding box center [298, 191] width 161 height 14
click at [312, 284] on label "🙂 protu ar nelielu palīdzību" at bounding box center [498, 276] width 625 height 32
click at [710, 185] on label "😅 daļēji protu, vajadzīga liela palīdzība" at bounding box center [498, 190] width 625 height 32
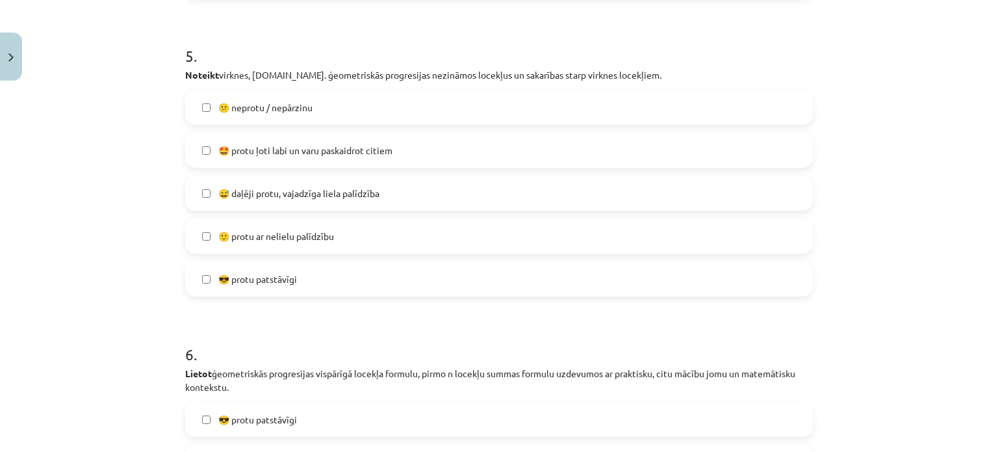
scroll to position [1453, 0]
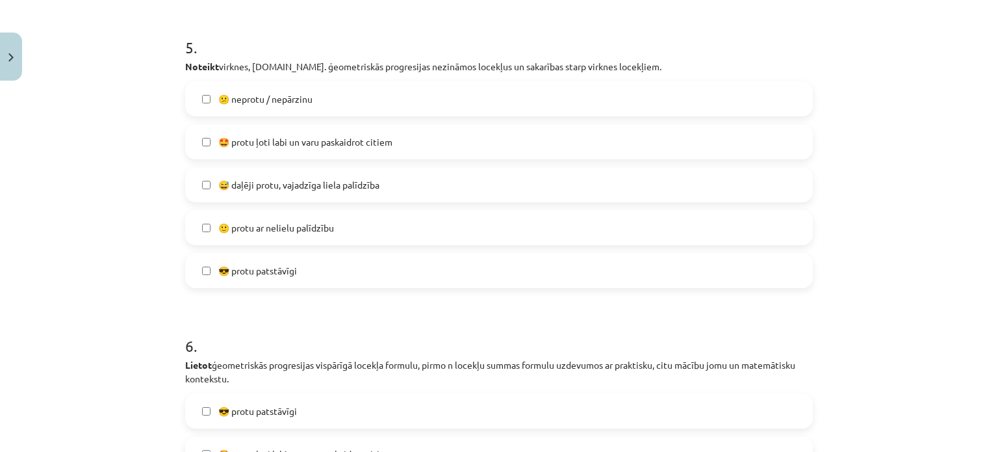
click at [320, 181] on span "😅 daļēji protu, vajadzīga liela palīdzība" at bounding box center [298, 185] width 161 height 14
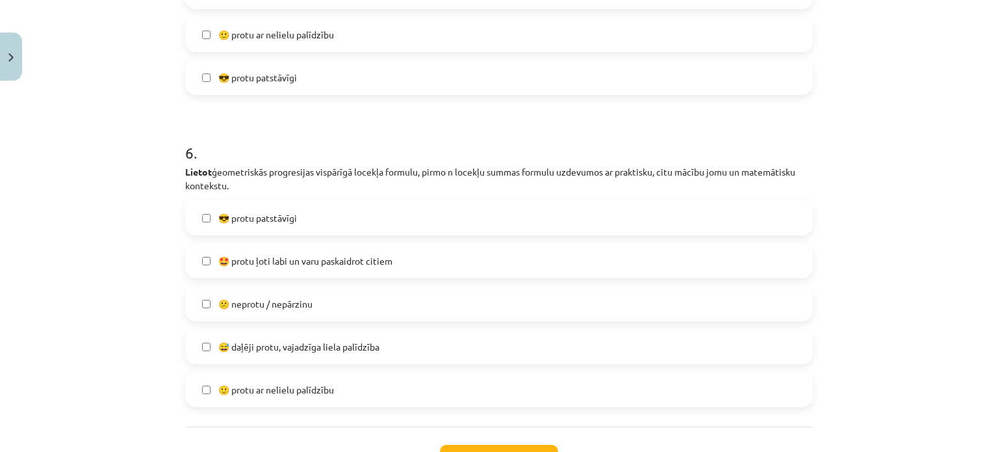
scroll to position [1751, 0]
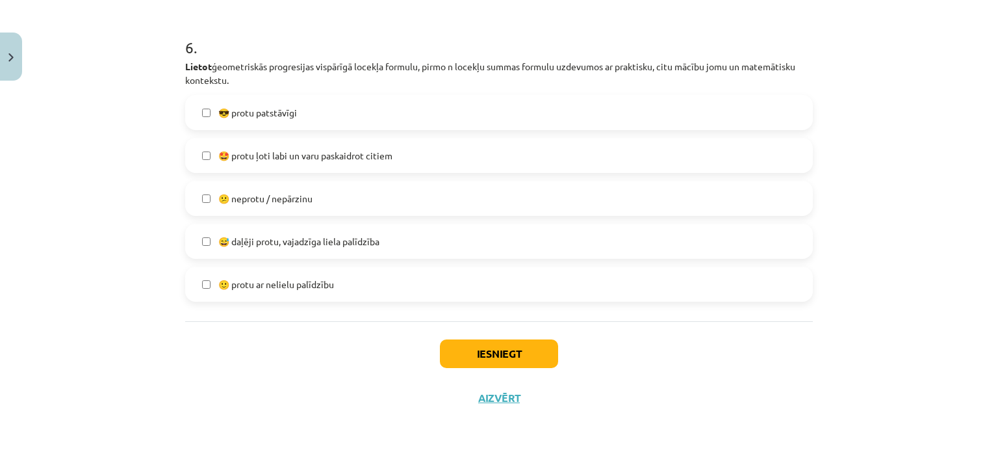
click at [404, 105] on label "😎 protu patstāvīgi" at bounding box center [498, 112] width 625 height 32
click at [488, 353] on button "Iesniegt" at bounding box center [499, 353] width 118 height 29
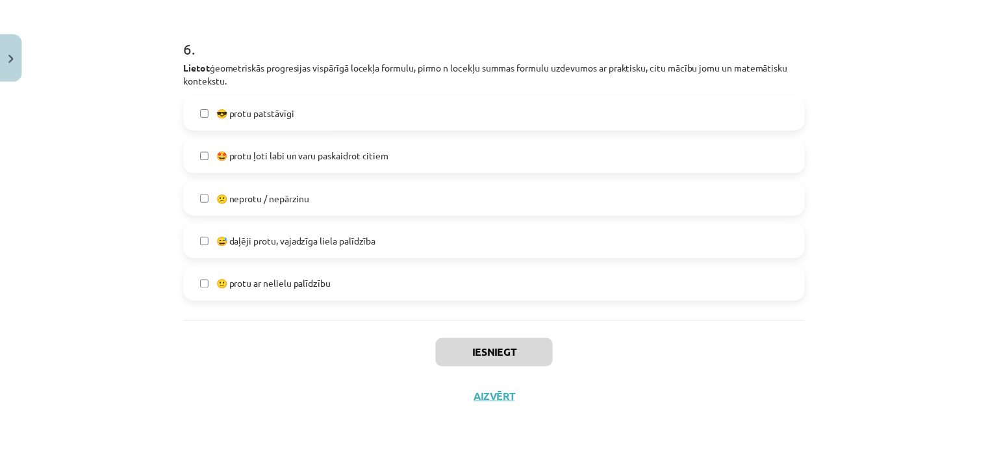
scroll to position [845, 0]
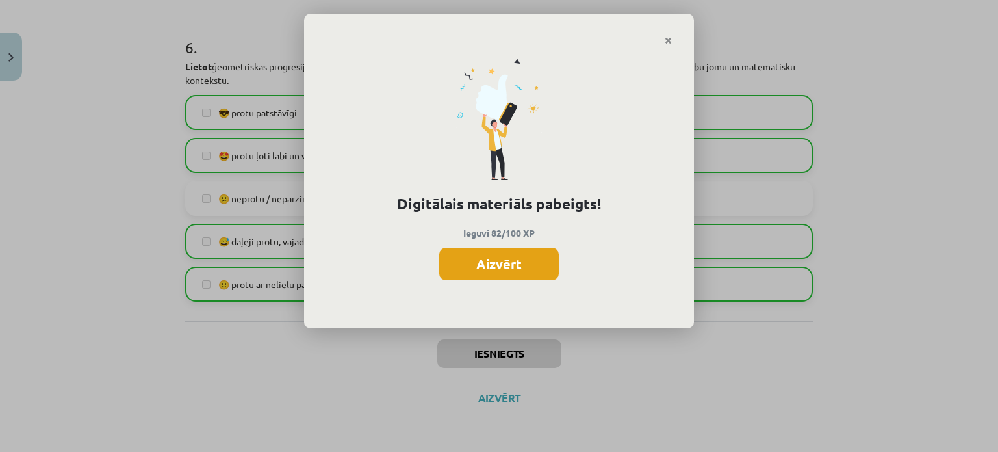
click at [528, 253] on button "Aizvērt" at bounding box center [499, 264] width 120 height 32
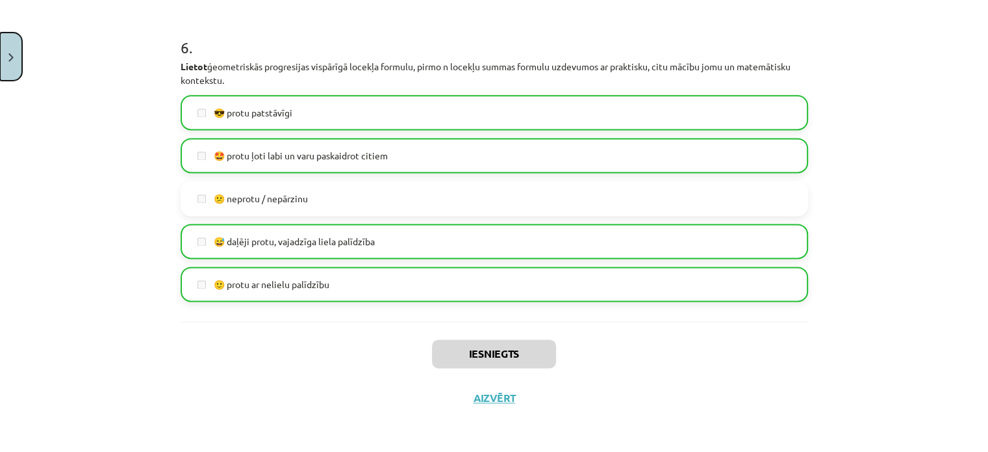
click at [10, 62] on button "Close" at bounding box center [11, 56] width 22 height 48
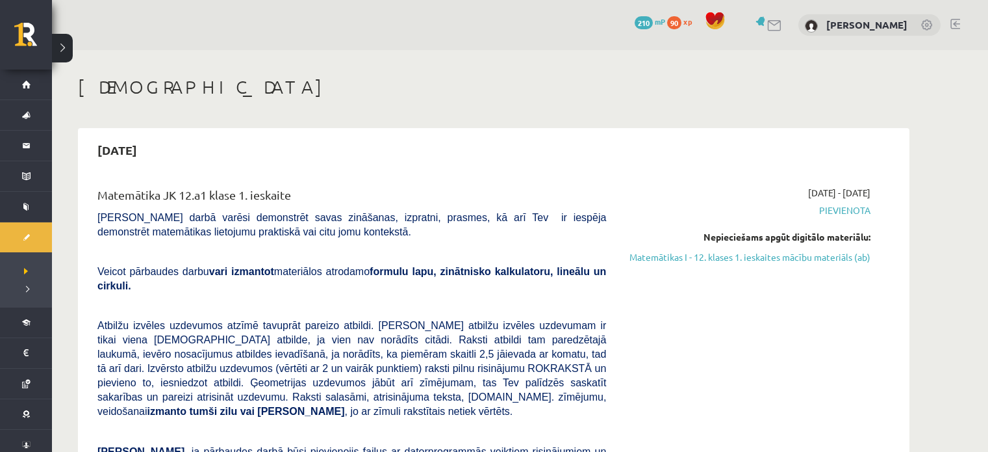
scroll to position [126, 0]
